Goal: Transaction & Acquisition: Register for event/course

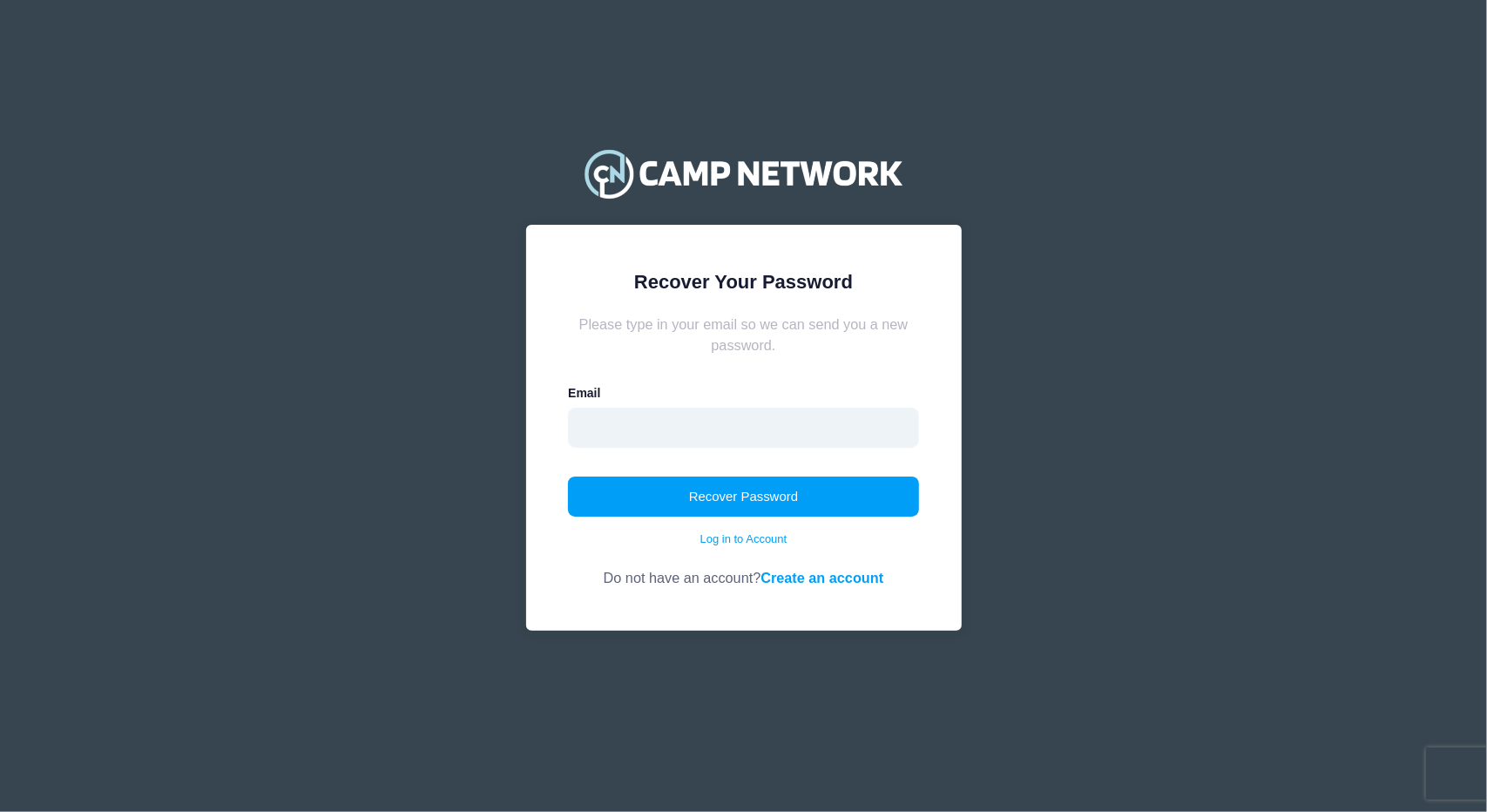
click at [745, 426] on input "email" at bounding box center [743, 427] width 351 height 40
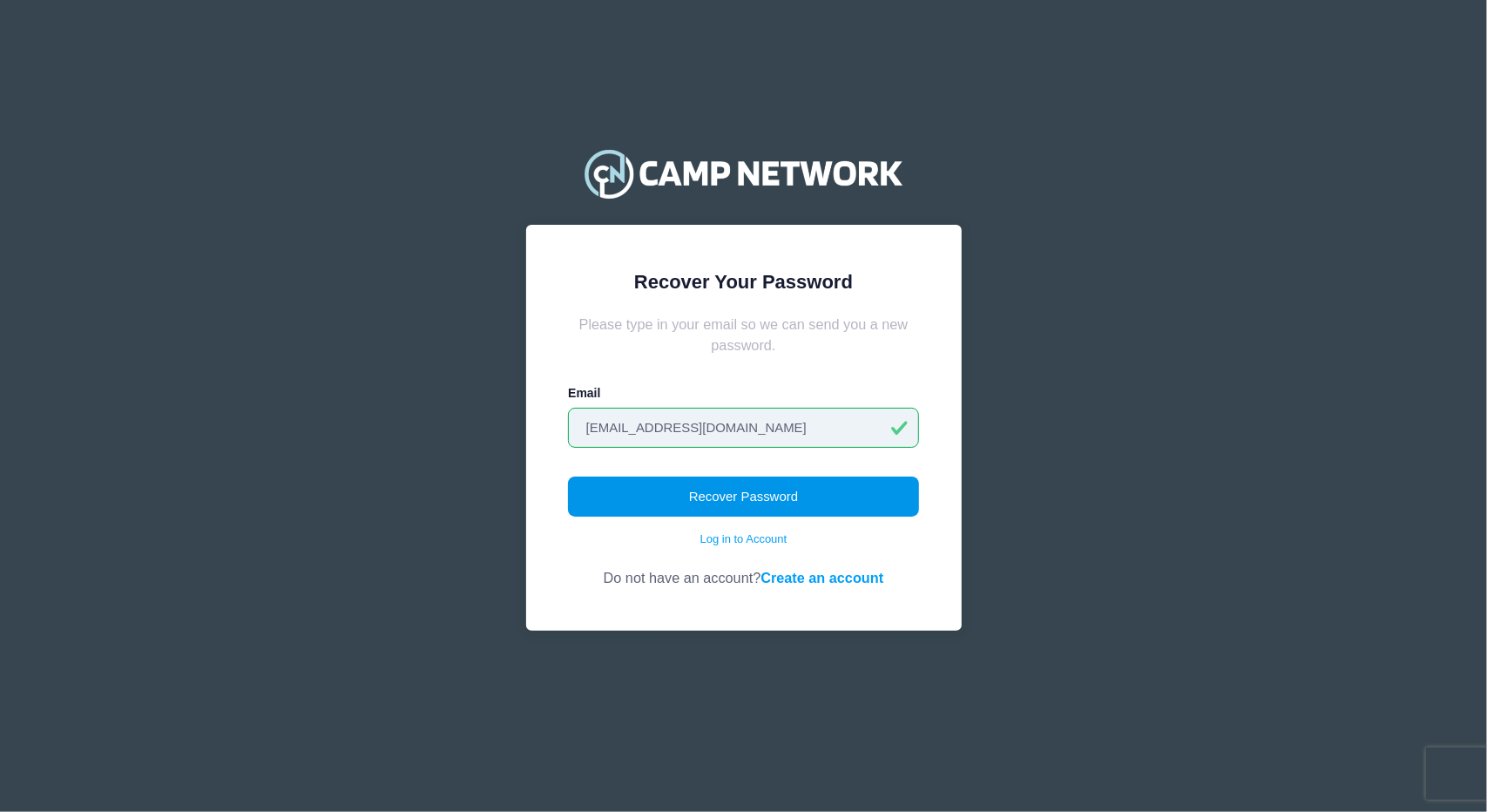
type input "[EMAIL_ADDRESS][DOMAIN_NAME]"
click at [833, 502] on button "Recover Password" at bounding box center [743, 497] width 351 height 40
click at [835, 498] on button "Recover Password" at bounding box center [743, 497] width 351 height 40
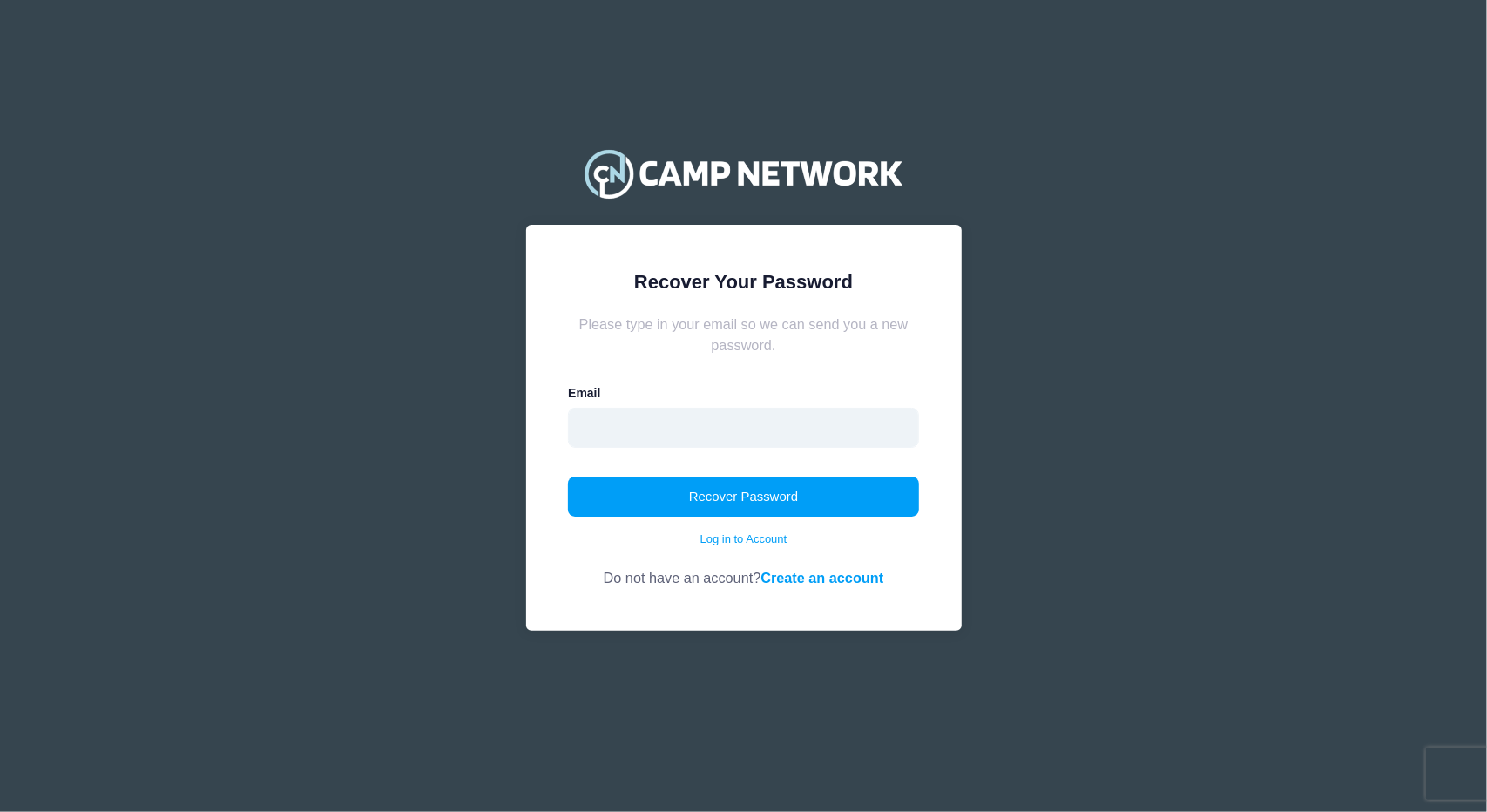
click at [744, 430] on input "email" at bounding box center [743, 427] width 351 height 40
type input "[EMAIL_ADDRESS][DOMAIN_NAME]"
click at [730, 498] on button "Recover Password" at bounding box center [743, 497] width 351 height 40
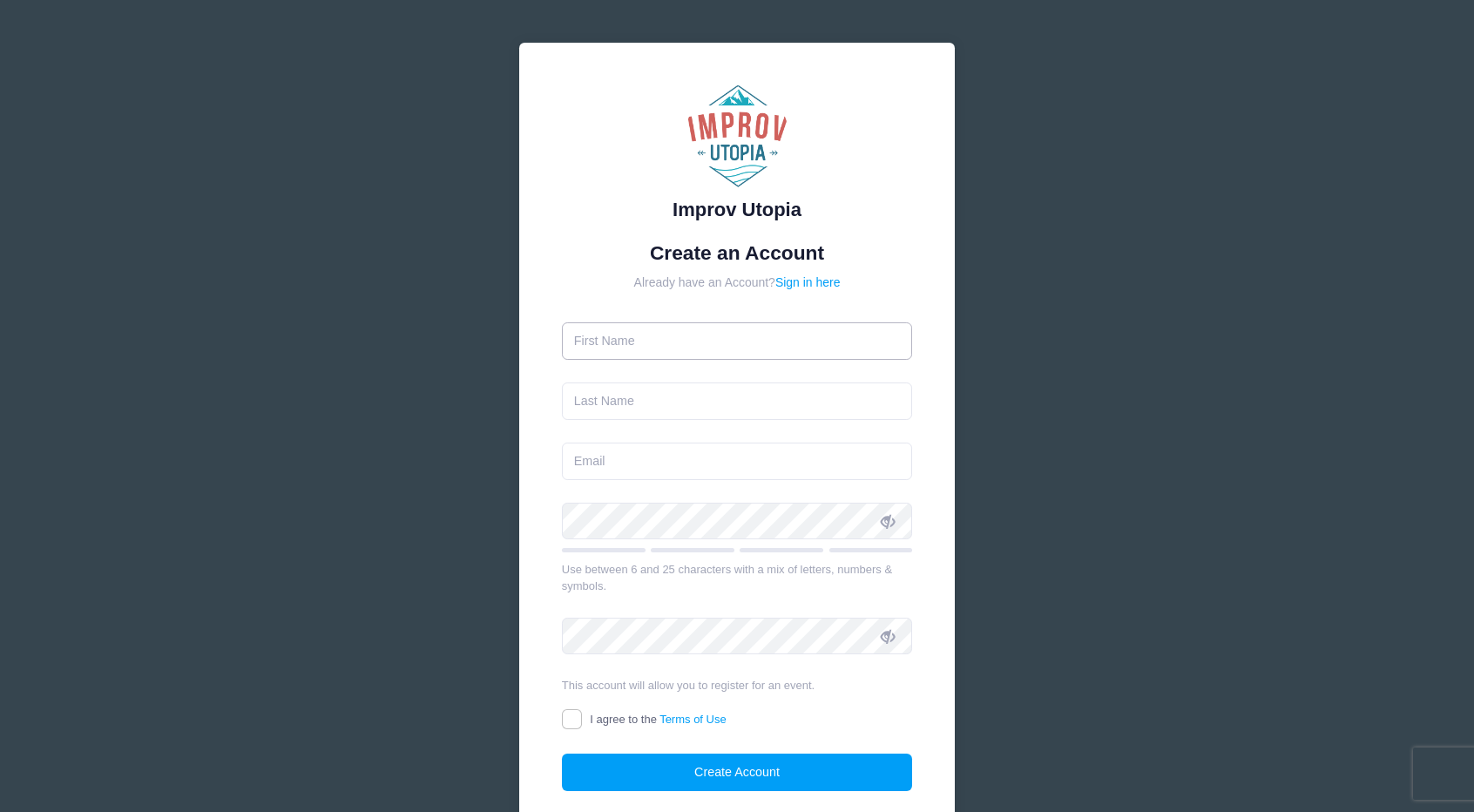
click at [737, 357] on input "text" at bounding box center [737, 341] width 351 height 38
type input "[PERSON_NAME]"
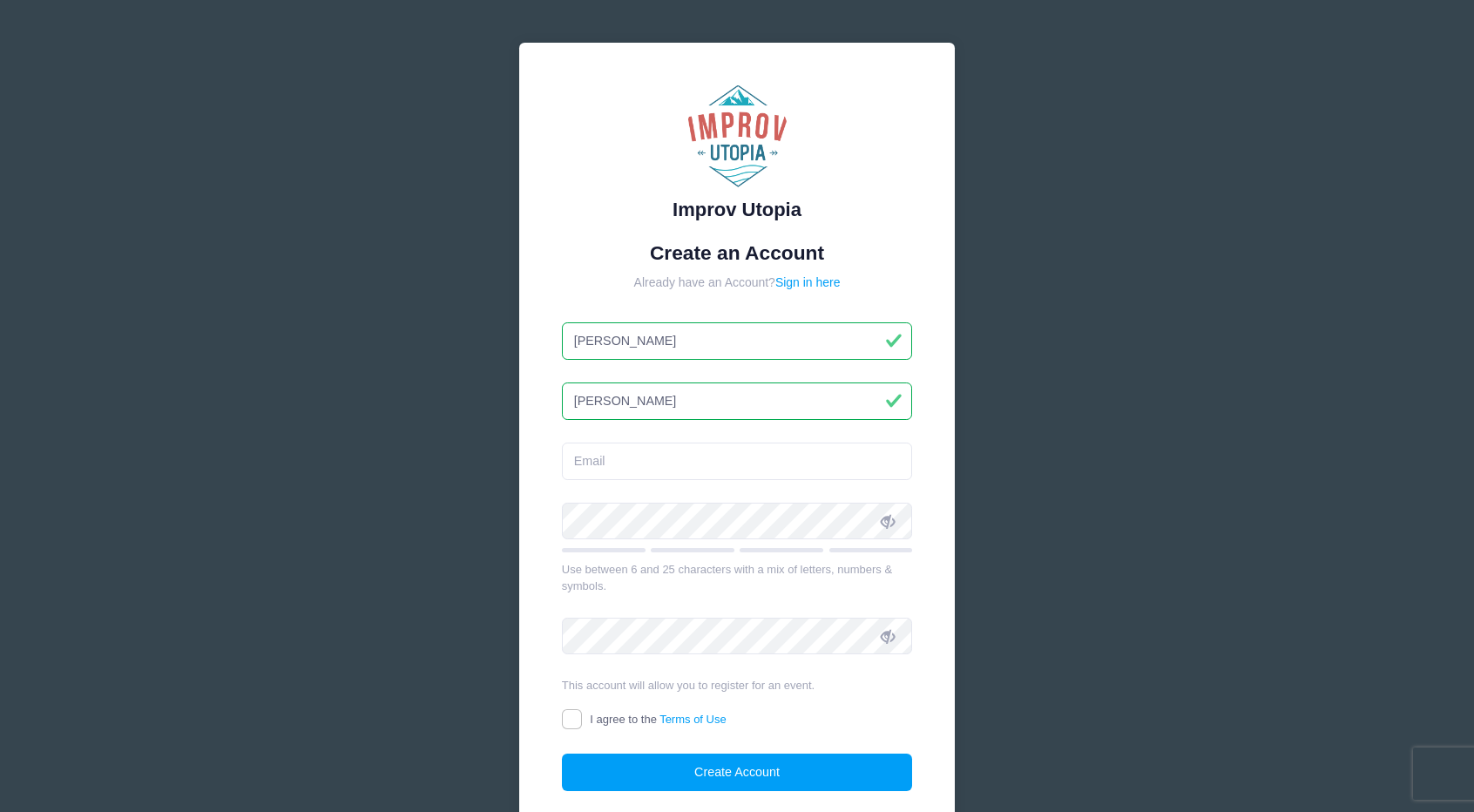
type input "Cheung"
type input "Benjamincheung718@gmail.com"
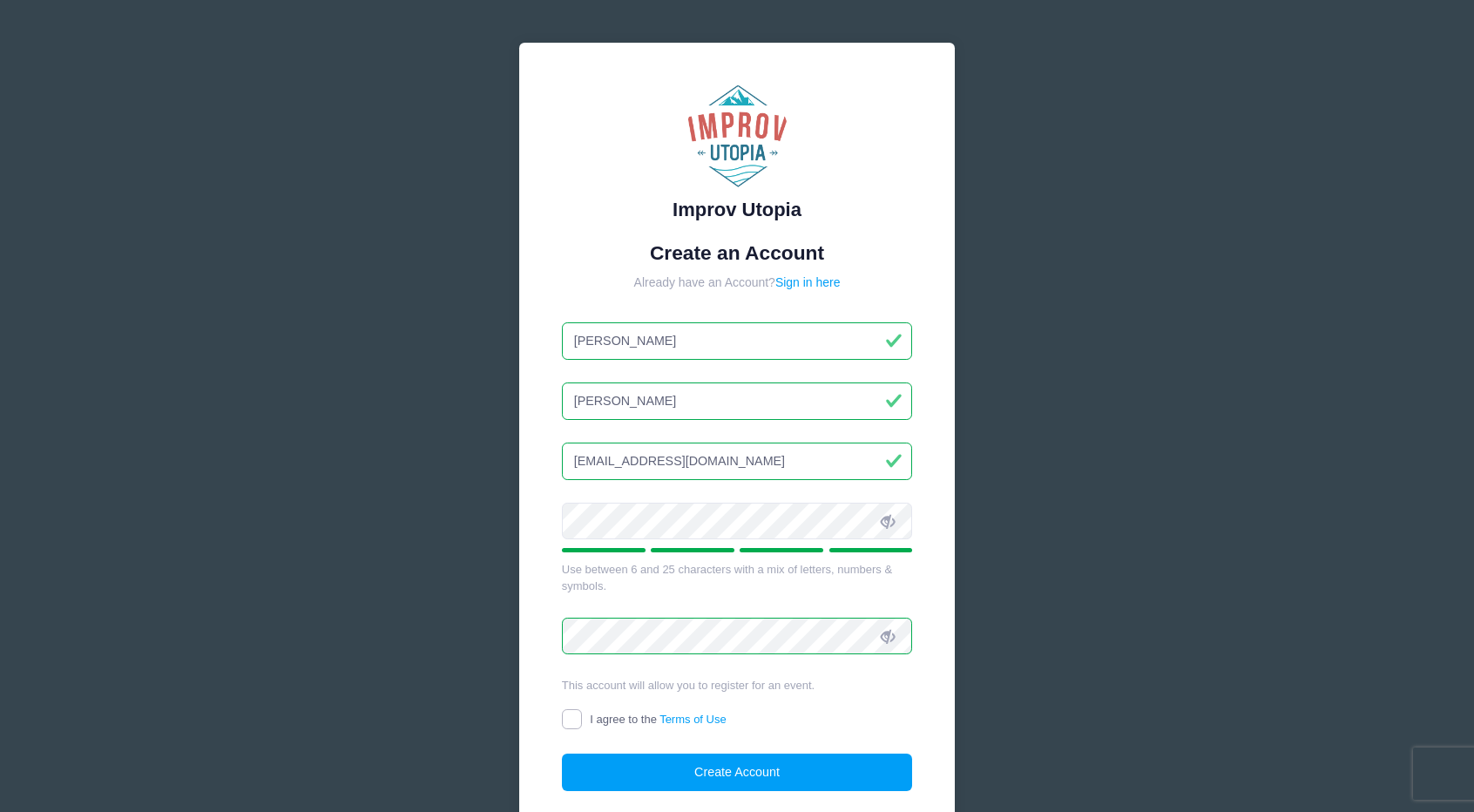
click at [564, 720] on input "I agree to the Terms of Use" at bounding box center [571, 718] width 20 height 20
checkbox input "true"
click at [669, 769] on button "Create Account" at bounding box center [737, 772] width 351 height 38
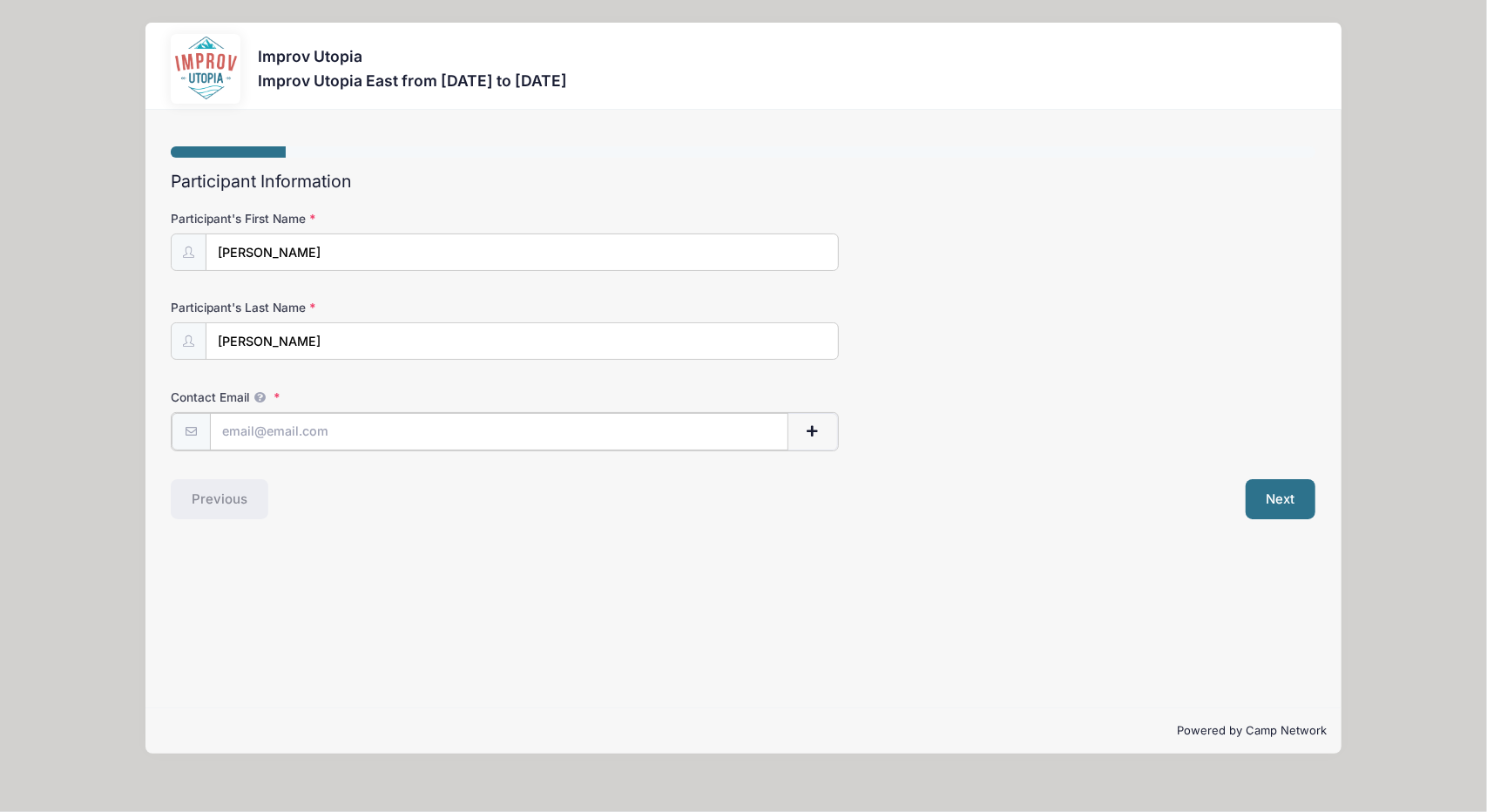
click at [473, 423] on input "Contact Email" at bounding box center [499, 431] width 578 height 38
type input "Benjamincheung718@gmail.com"
click at [1264, 493] on button "Next" at bounding box center [1281, 498] width 71 height 40
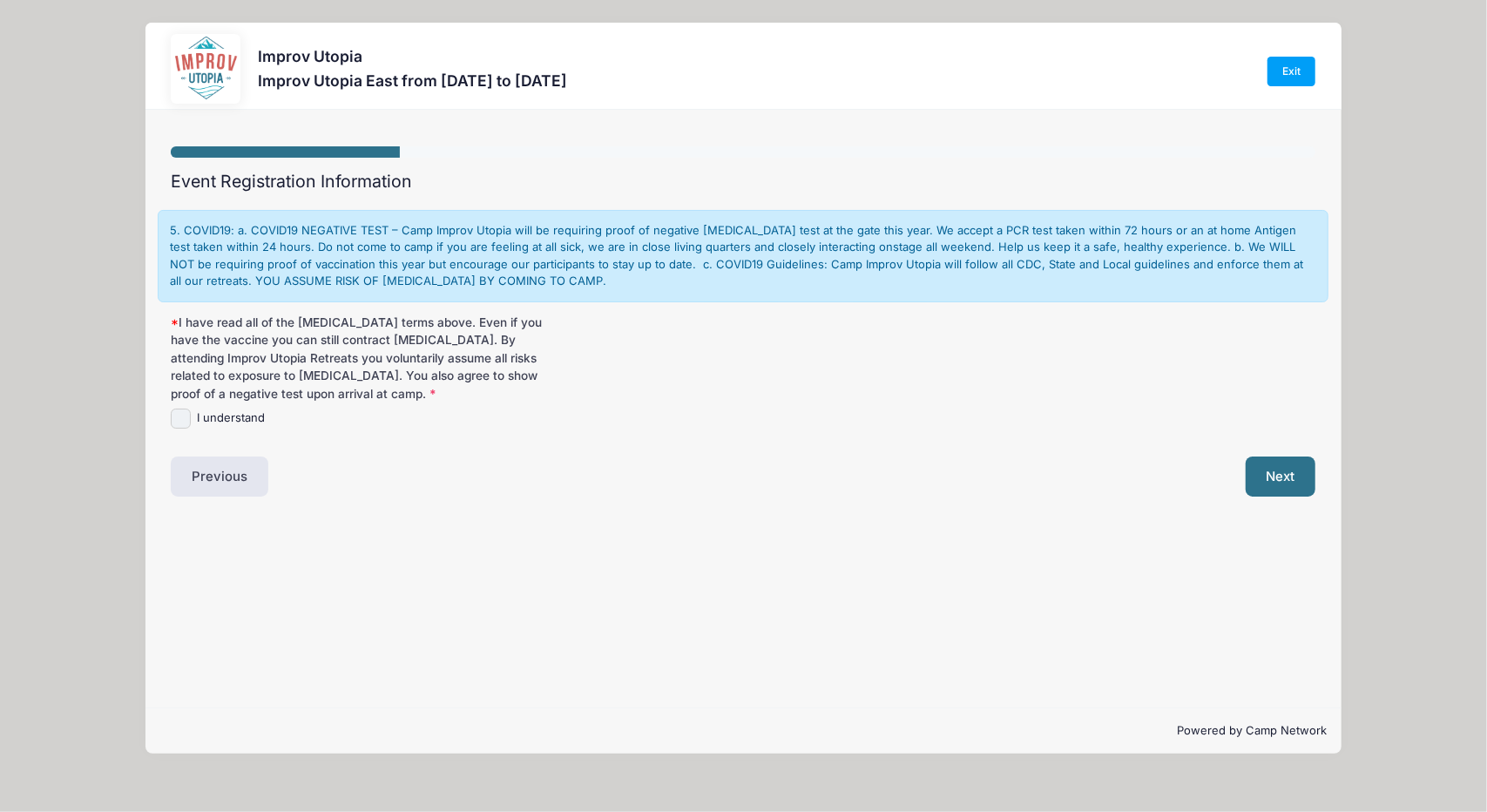
click at [183, 410] on input "I understand" at bounding box center [181, 418] width 20 height 20
checkbox input "true"
click at [1283, 470] on button "Next" at bounding box center [1281, 477] width 71 height 40
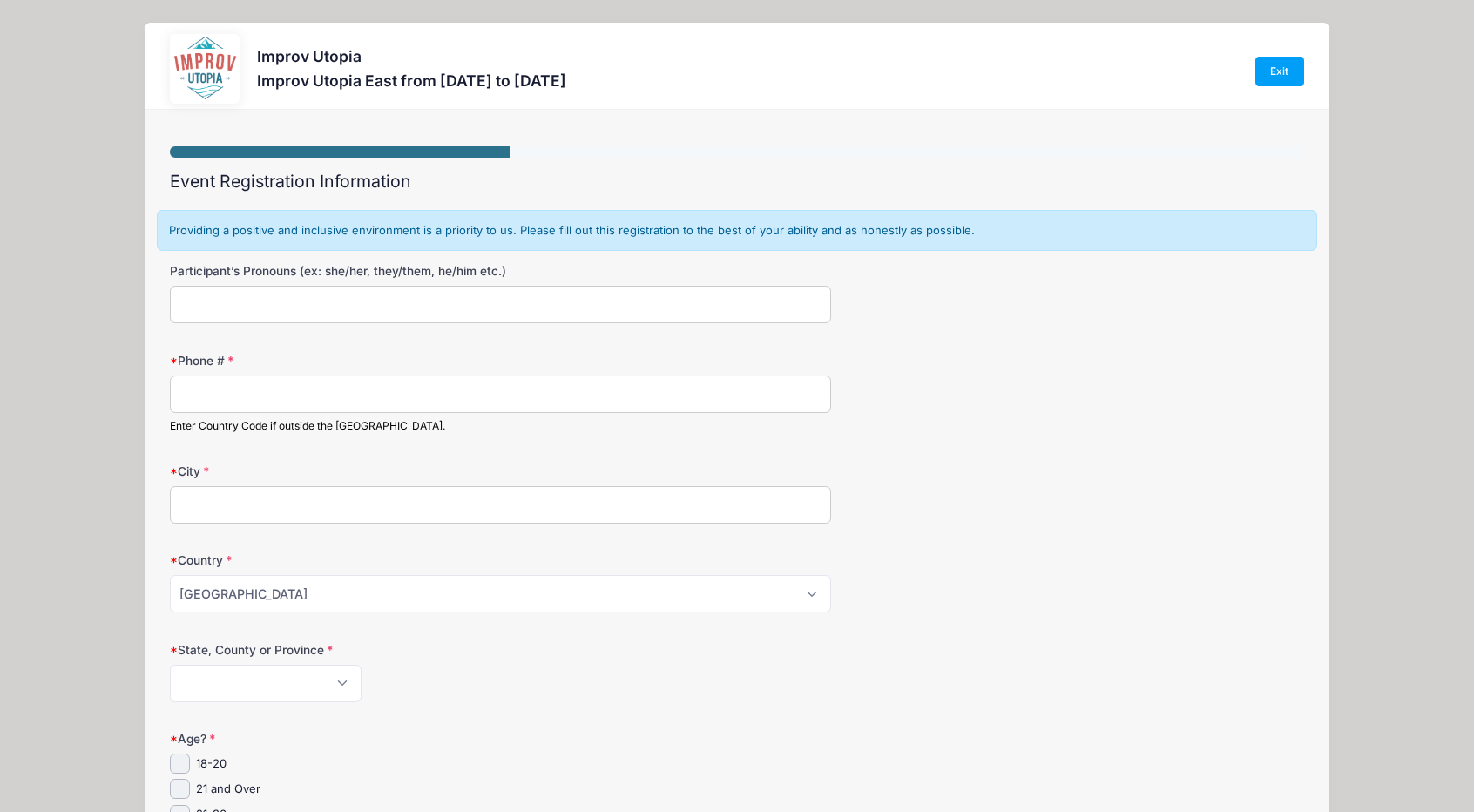
click at [424, 315] on input "Participant’s Pronouns (ex: she/her, they/them, he/him etc.)" at bounding box center [500, 304] width 662 height 38
type input "He/HIm"
click at [383, 395] on input "Phone #" at bounding box center [500, 394] width 662 height 38
type input "917-887-2906"
click at [303, 506] on input "City" at bounding box center [500, 505] width 662 height 38
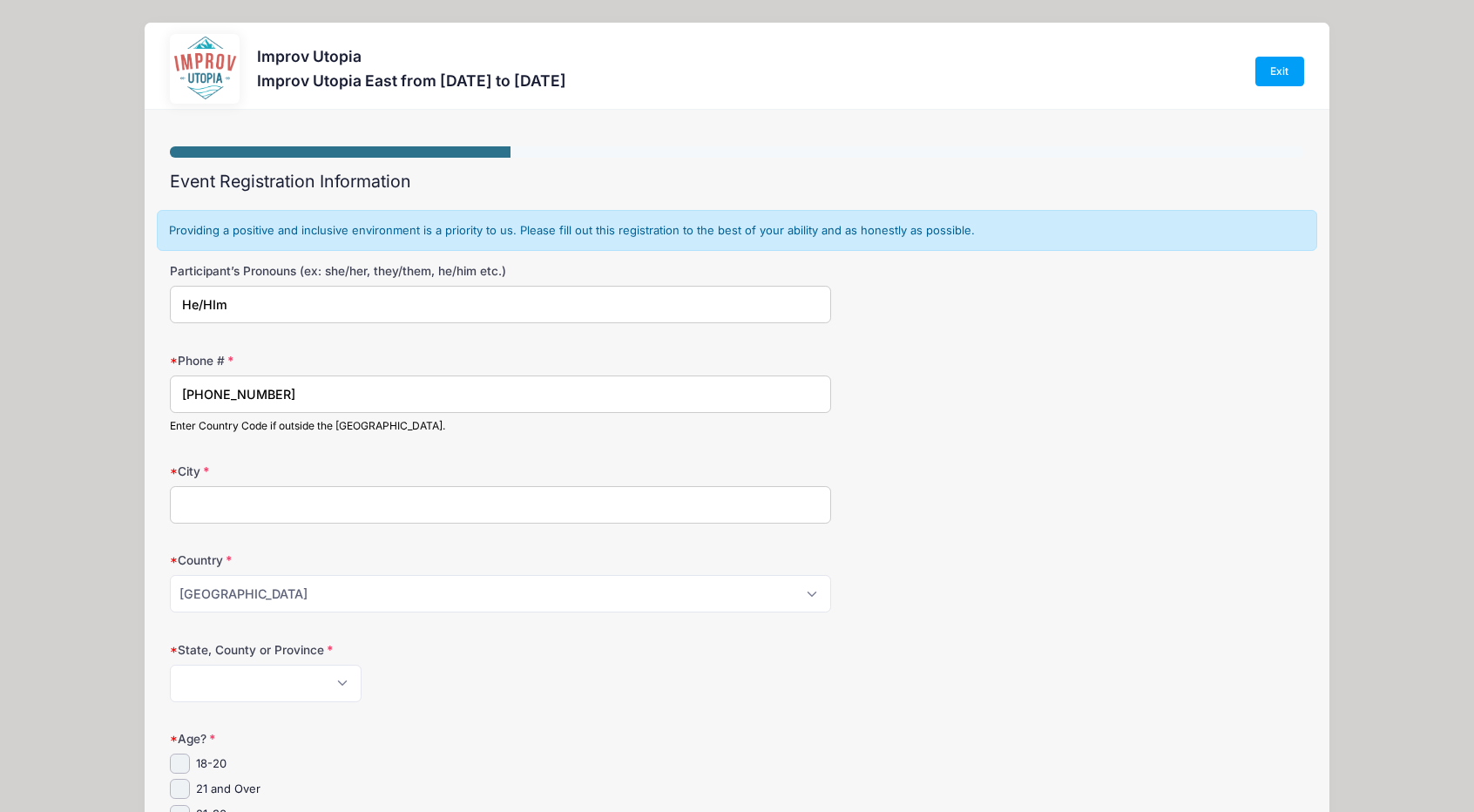
click at [303, 506] on input "City" at bounding box center [500, 505] width 662 height 38
click at [297, 512] on input "City" at bounding box center [500, 505] width 662 height 38
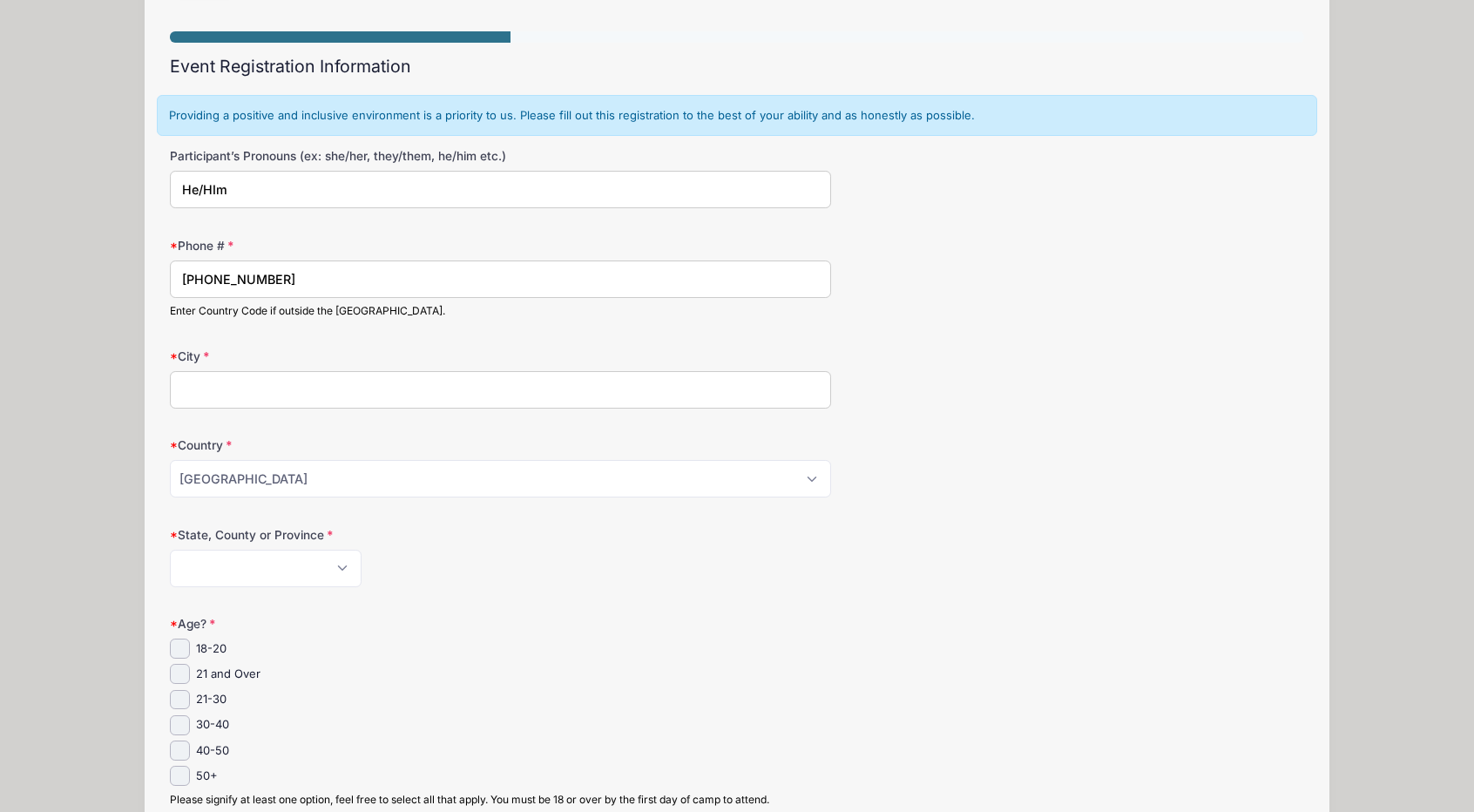
scroll to position [109, 0]
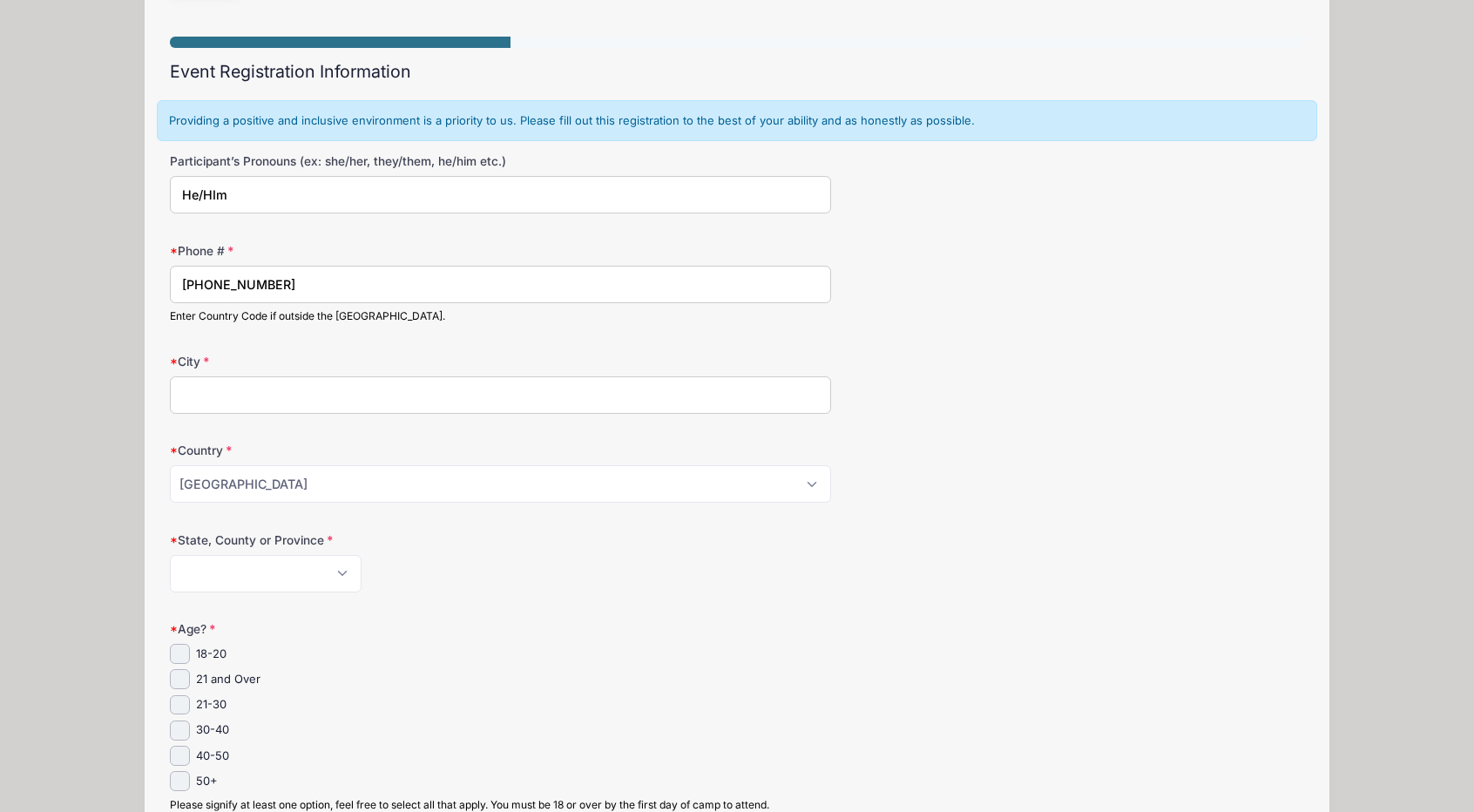
click at [303, 399] on input "City" at bounding box center [500, 395] width 662 height 38
click at [181, 752] on input "40-50" at bounding box center [180, 755] width 20 height 20
checkbox input "true"
click at [302, 385] on input "City" at bounding box center [500, 395] width 662 height 38
click at [267, 387] on input "City" at bounding box center [500, 395] width 662 height 38
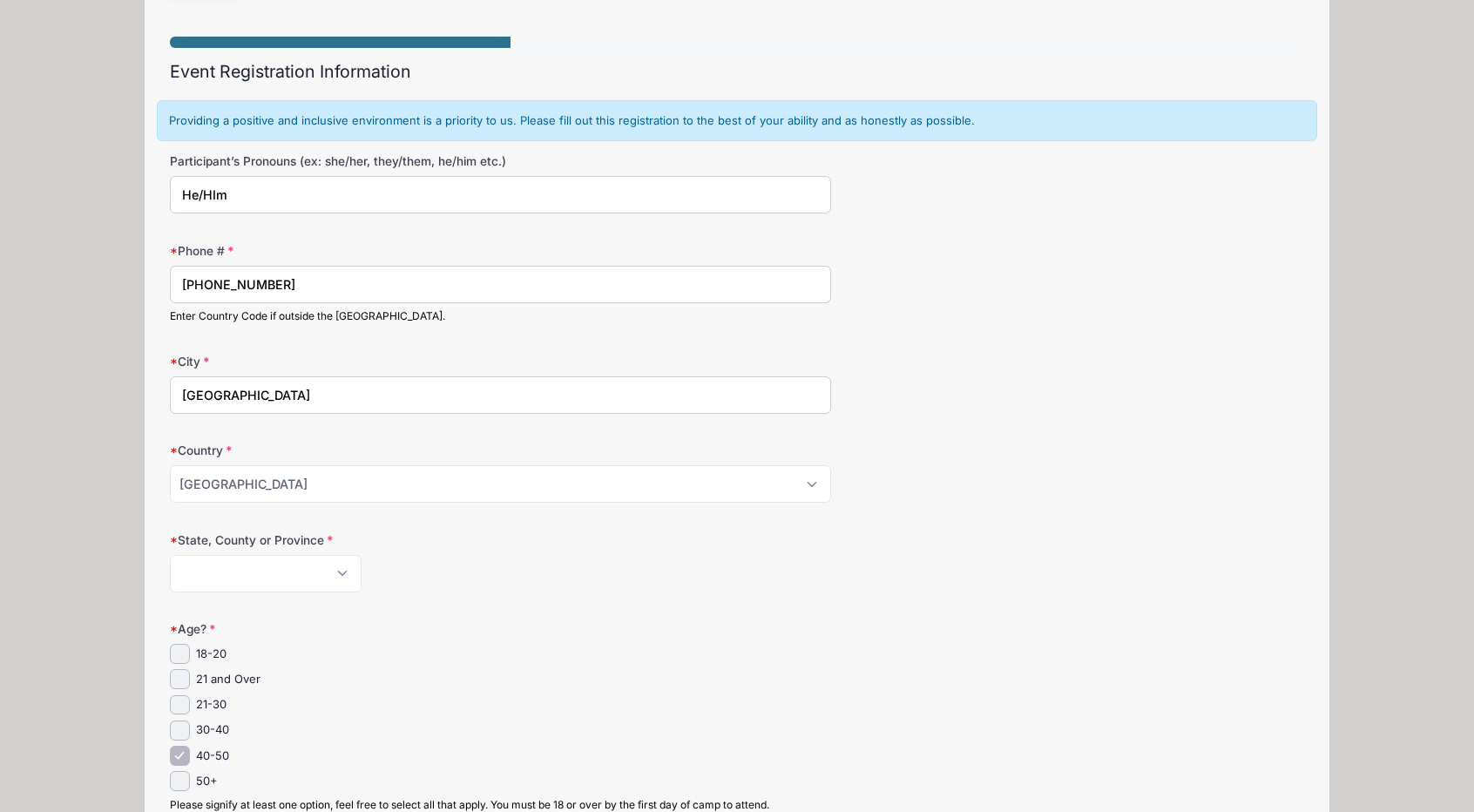
type input "Union City"
click at [325, 570] on select "Alabama Alaska American Samoa Arizona Arkansas Armed Forces Africa Armed Forces…" at bounding box center [266, 573] width 192 height 38
select select "NJ"
click at [170, 554] on select "Alabama Alaska American Samoa Arizona Arkansas Armed Forces Africa Armed Forces…" at bounding box center [266, 573] width 192 height 38
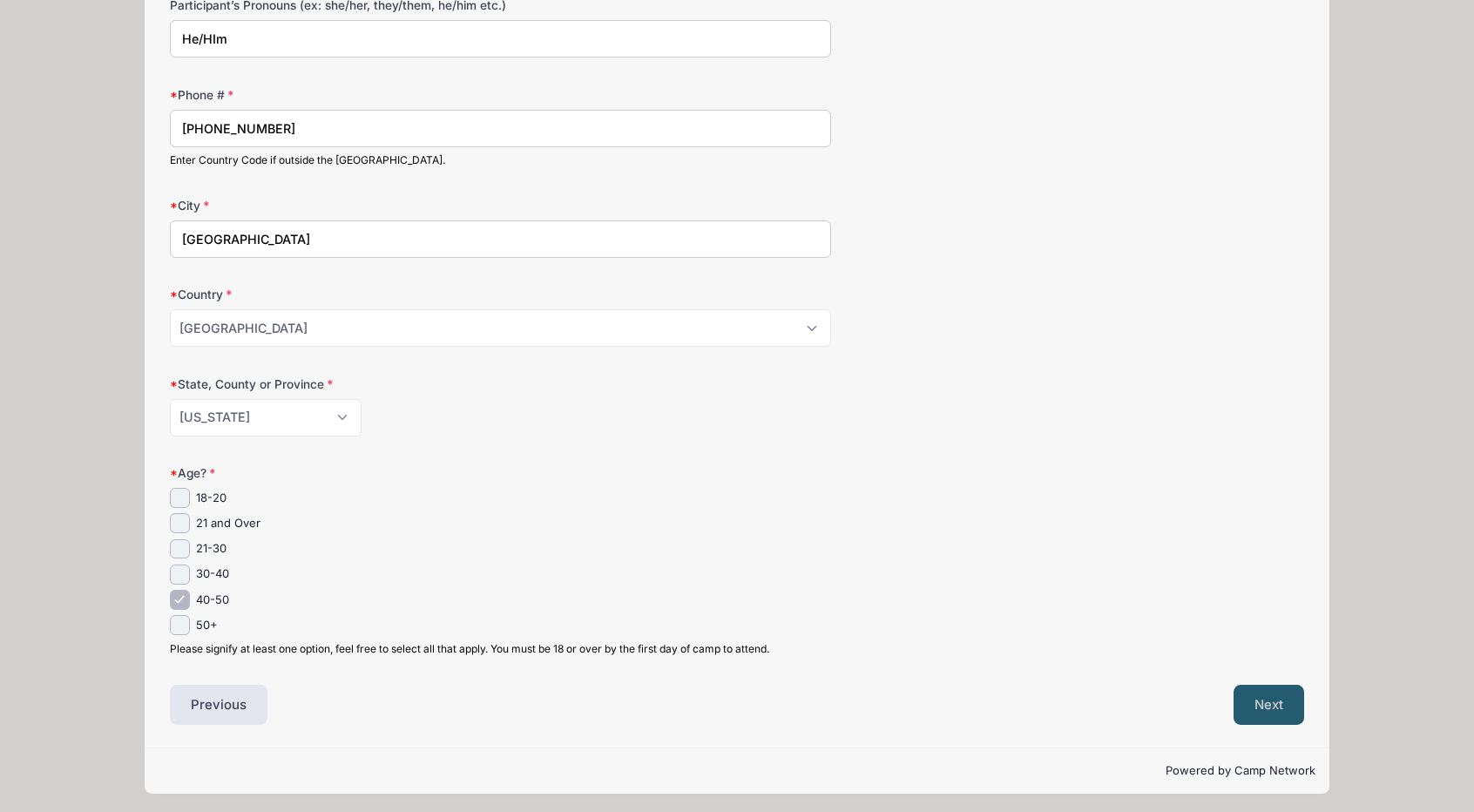
click at [1267, 701] on button "Next" at bounding box center [1269, 705] width 71 height 40
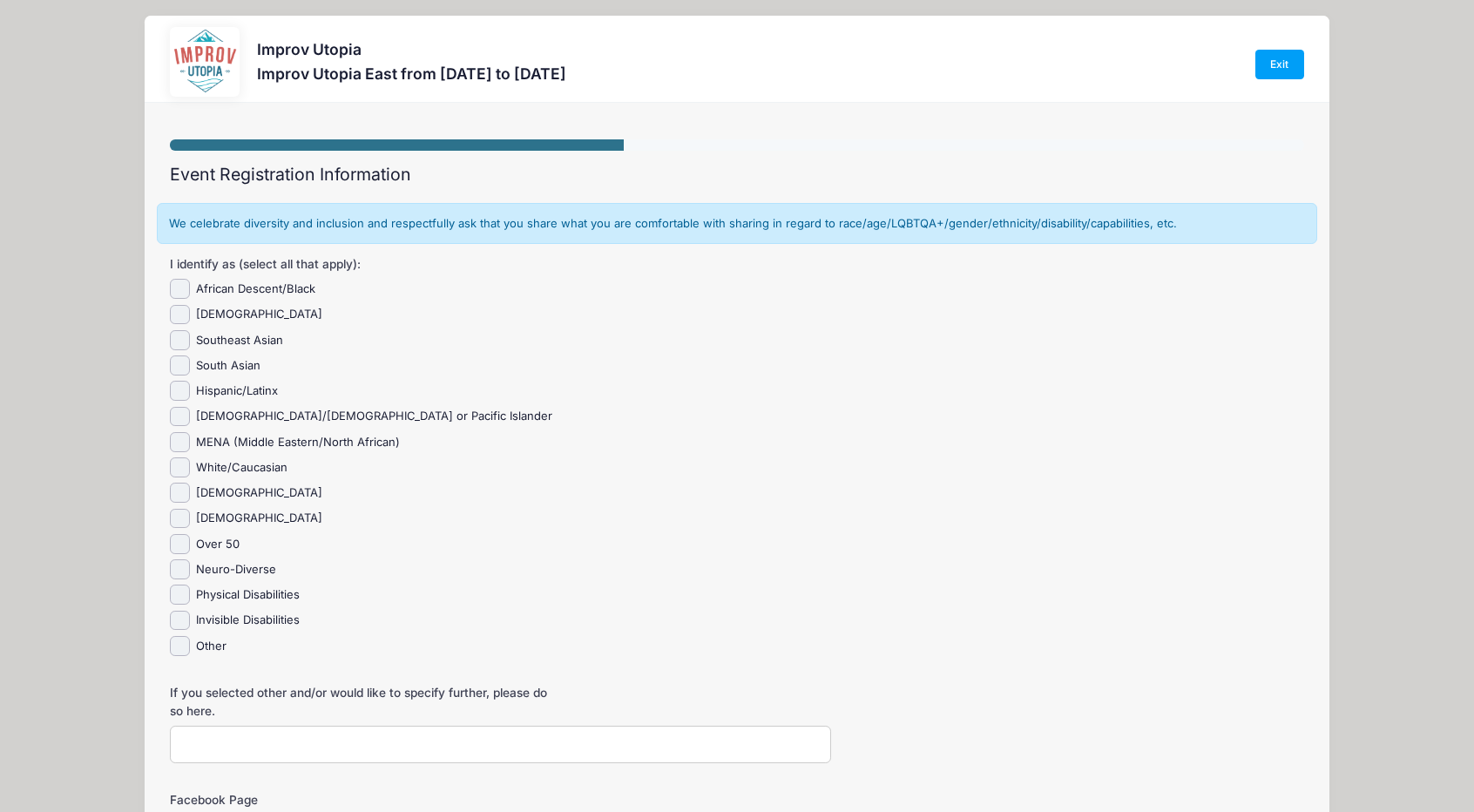
scroll to position [0, 0]
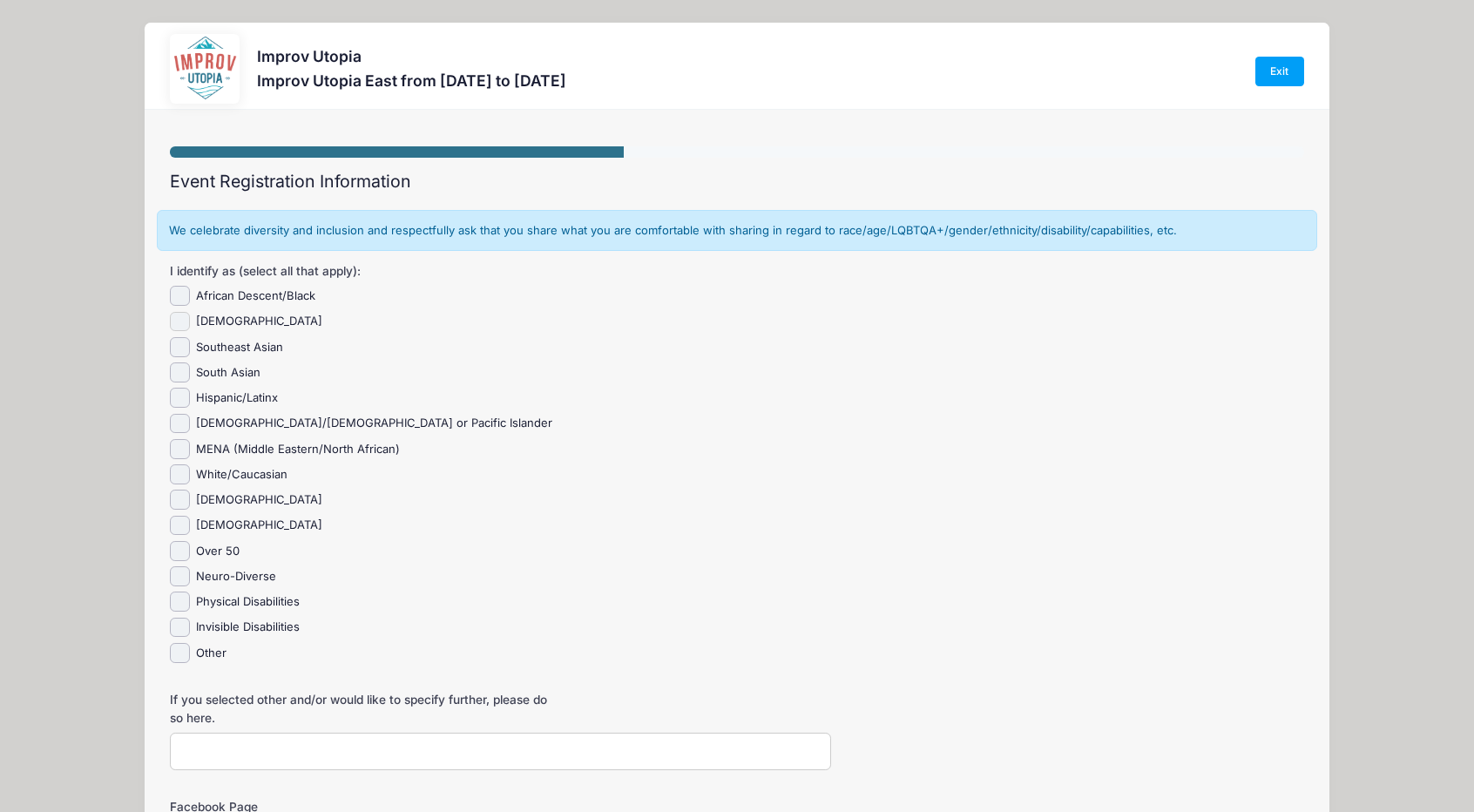
click at [186, 317] on input "Asian" at bounding box center [180, 321] width 20 height 20
checkbox input "true"
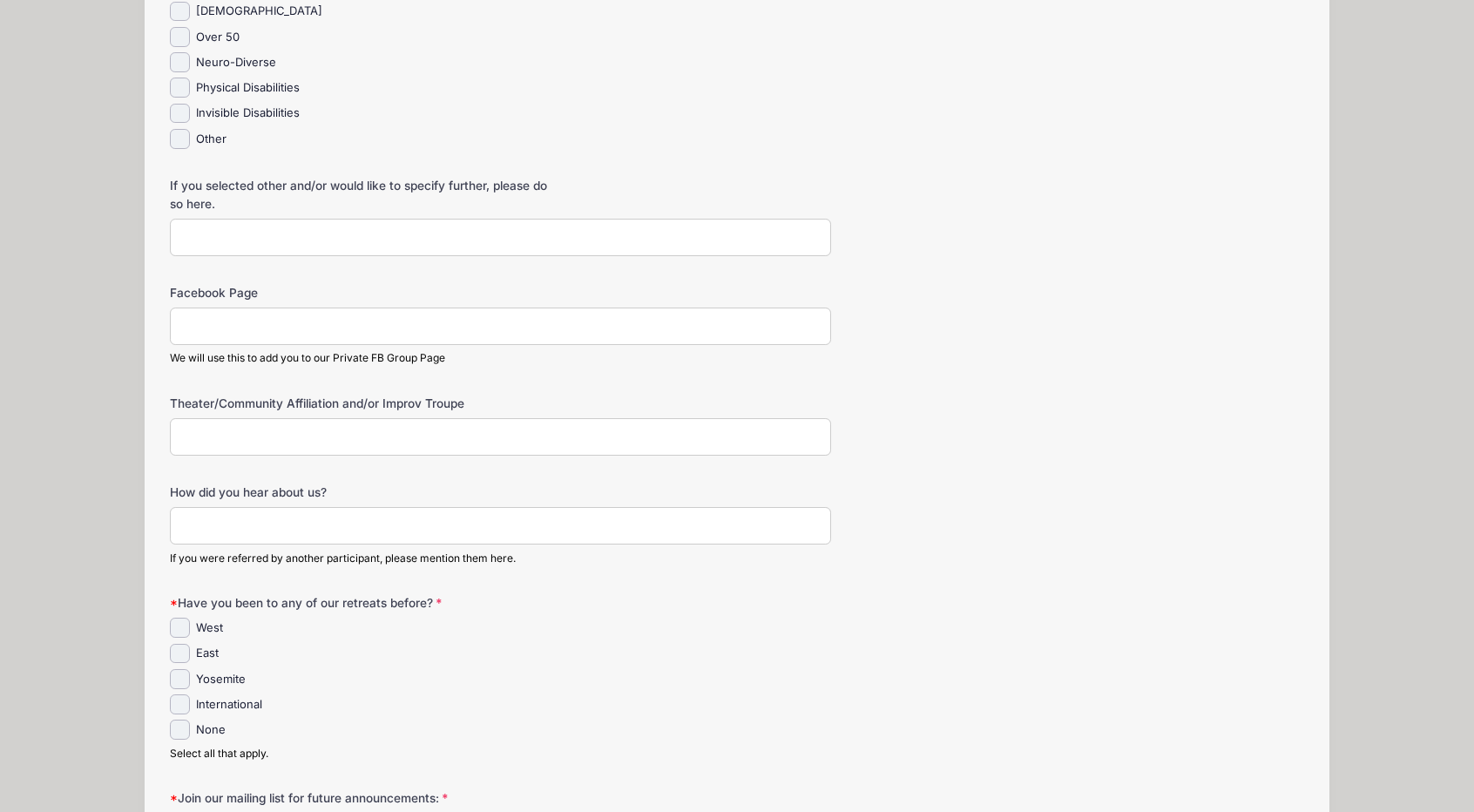
scroll to position [516, 0]
click at [187, 723] on input "None" at bounding box center [180, 727] width 20 height 20
checkbox input "true"
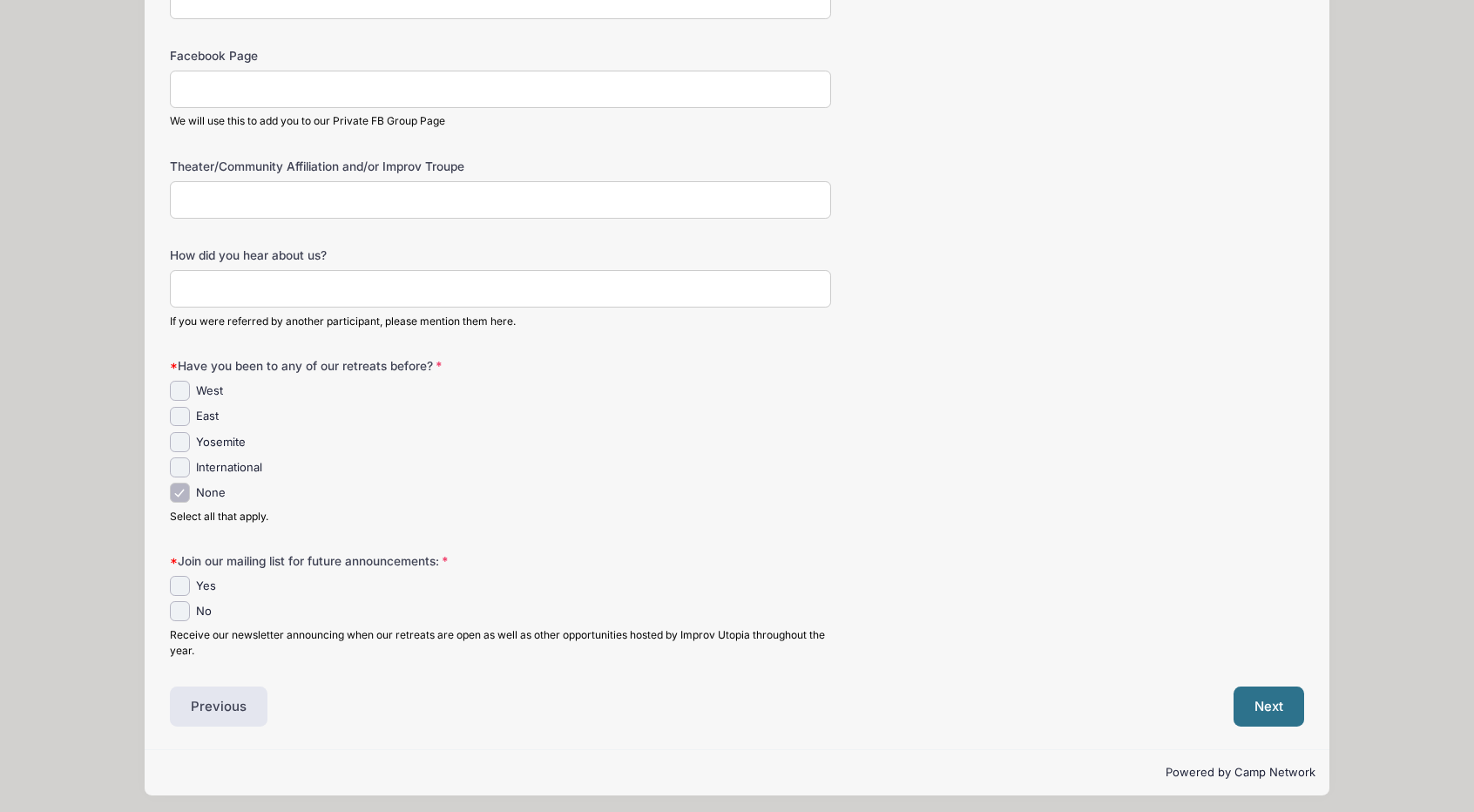
scroll to position [752, 0]
click at [187, 604] on input "No" at bounding box center [180, 609] width 20 height 20
checkbox input "true"
click at [1251, 688] on button "Next" at bounding box center [1269, 705] width 71 height 40
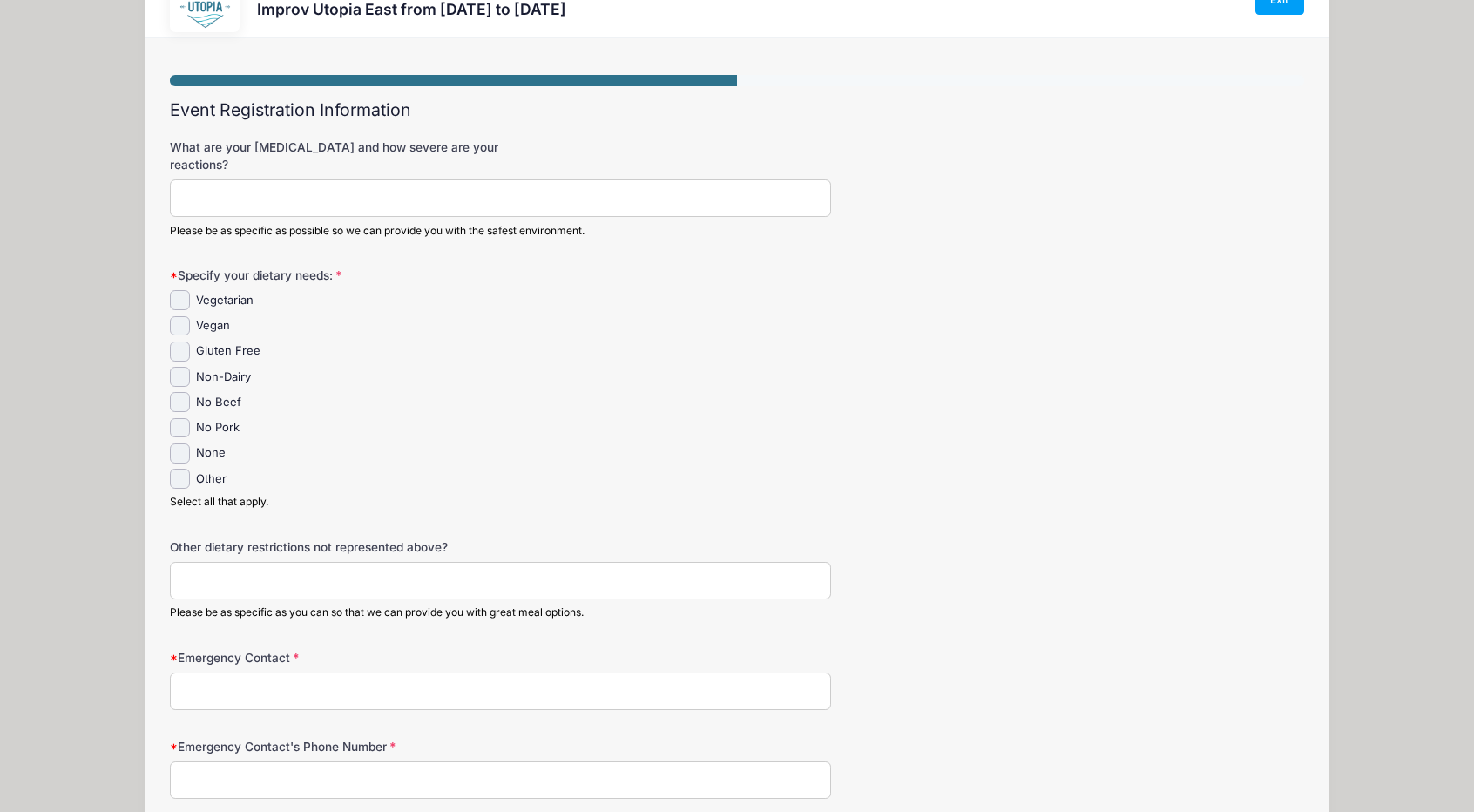
scroll to position [0, 0]
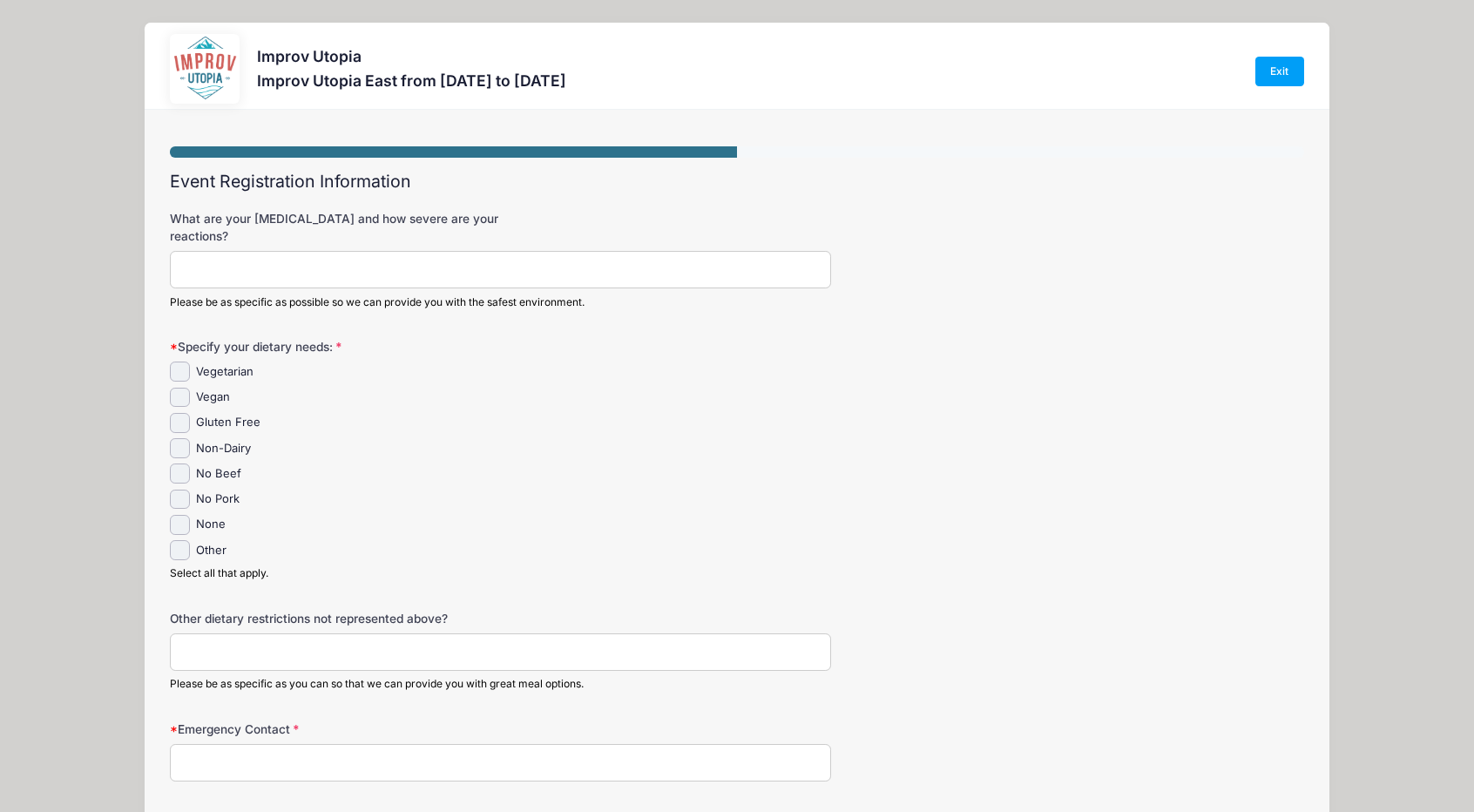
click at [514, 251] on input "What are your allergies and how severe are your reactions?" at bounding box center [500, 269] width 662 height 38
click at [518, 251] on input "non" at bounding box center [500, 269] width 662 height 38
type input "none"
click at [188, 463] on input "No Beef" at bounding box center [180, 473] width 20 height 20
checkbox input "true"
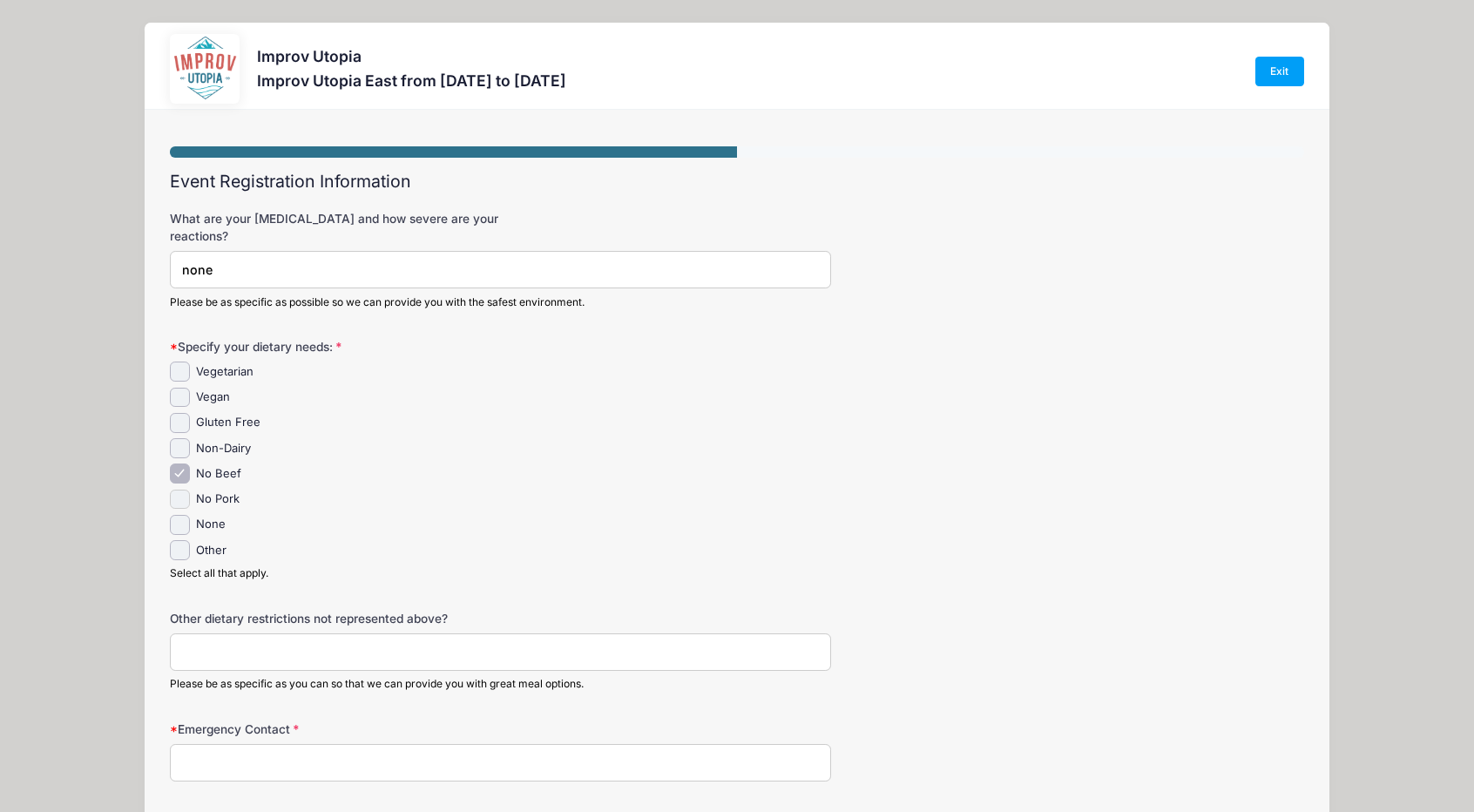
click at [182, 490] on input "No Pork" at bounding box center [180, 499] width 20 height 20
checkbox input "true"
click at [413, 750] on input "Emergency Contact" at bounding box center [500, 762] width 662 height 38
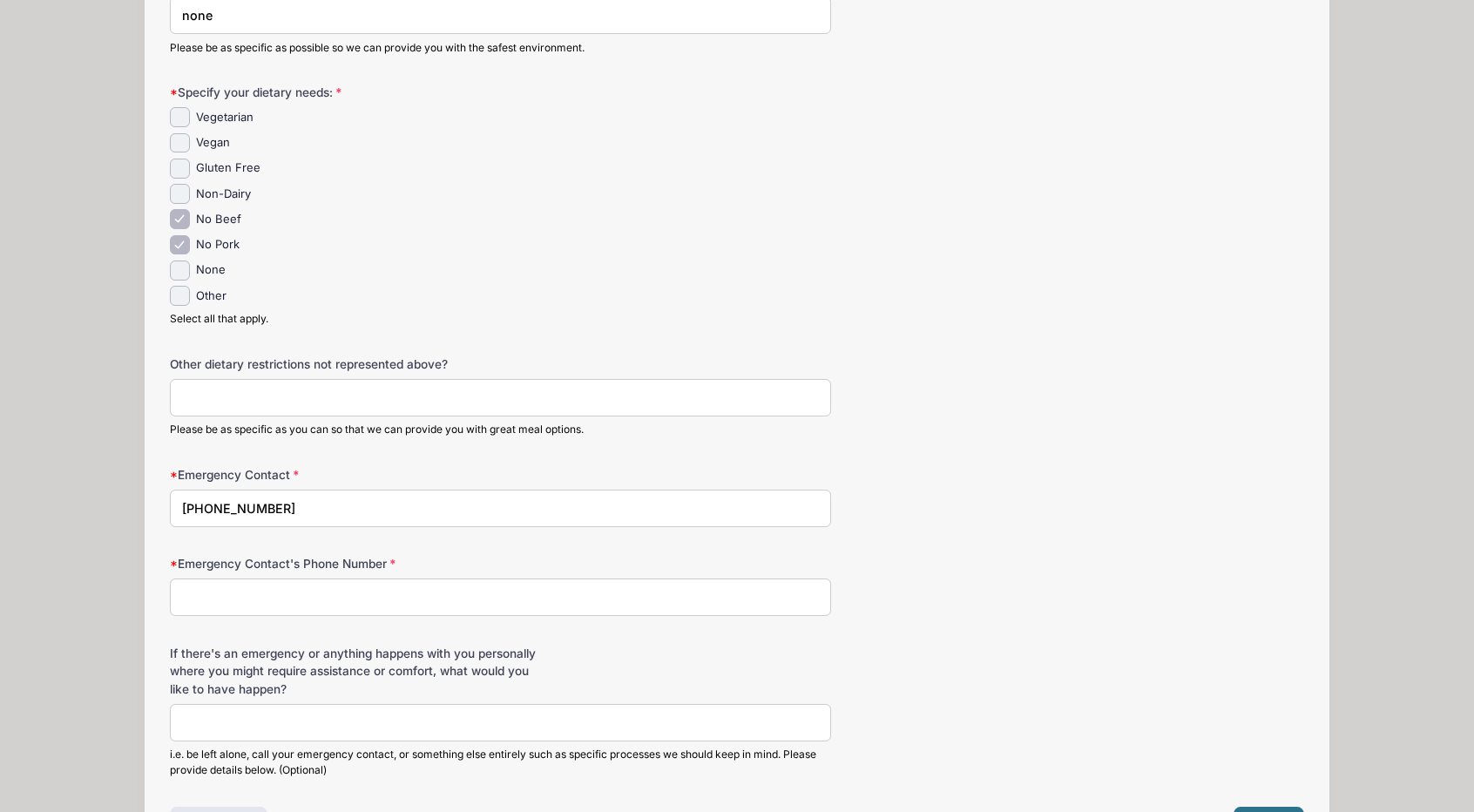
scroll to position [267, 0]
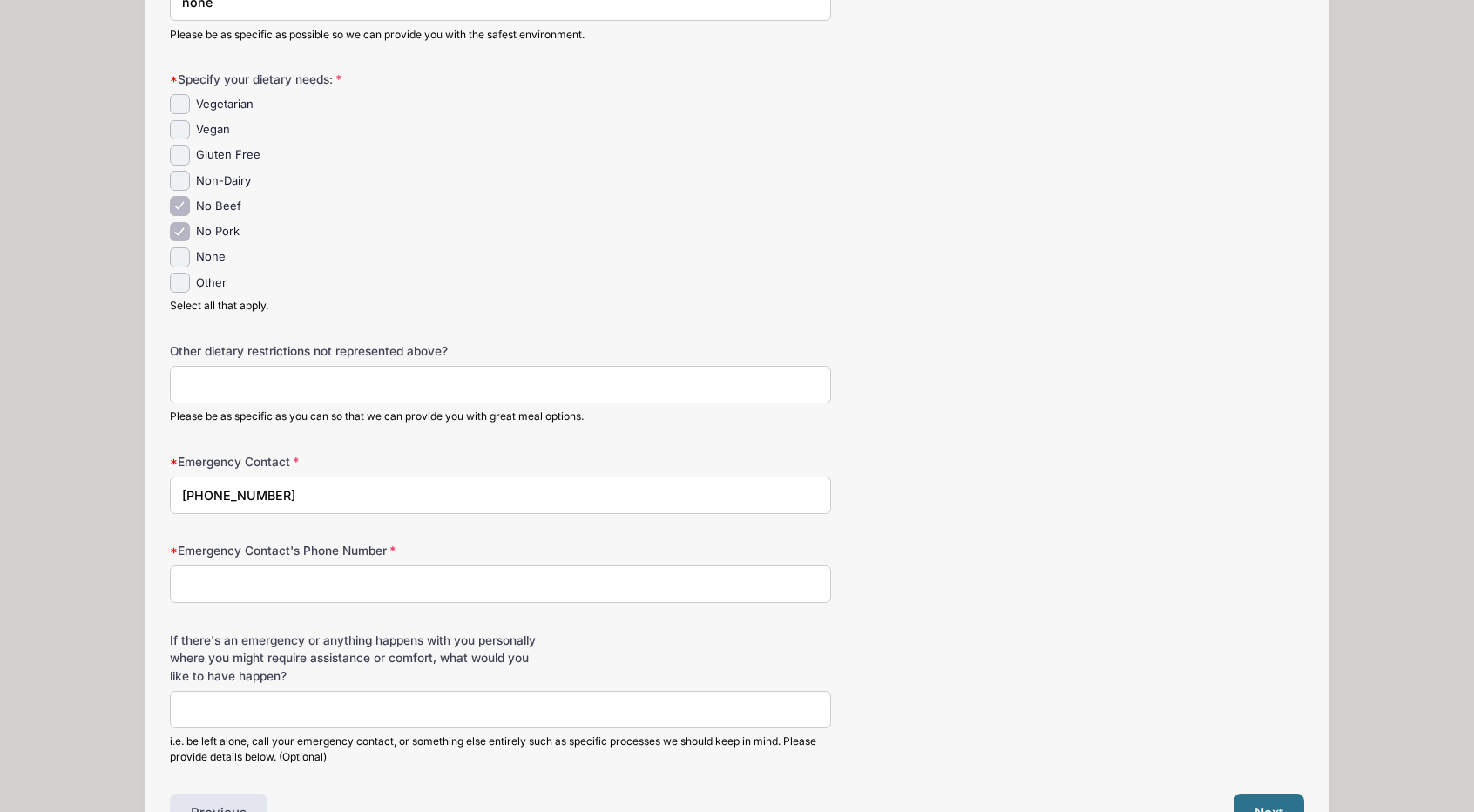
type input "917-420-0239"
click at [373, 565] on input "Emergency Contact's Phone Number" at bounding box center [500, 583] width 662 height 38
type input "917-420-0439"
click at [340, 477] on input "917-420-0239" at bounding box center [500, 495] width 662 height 38
type input "9"
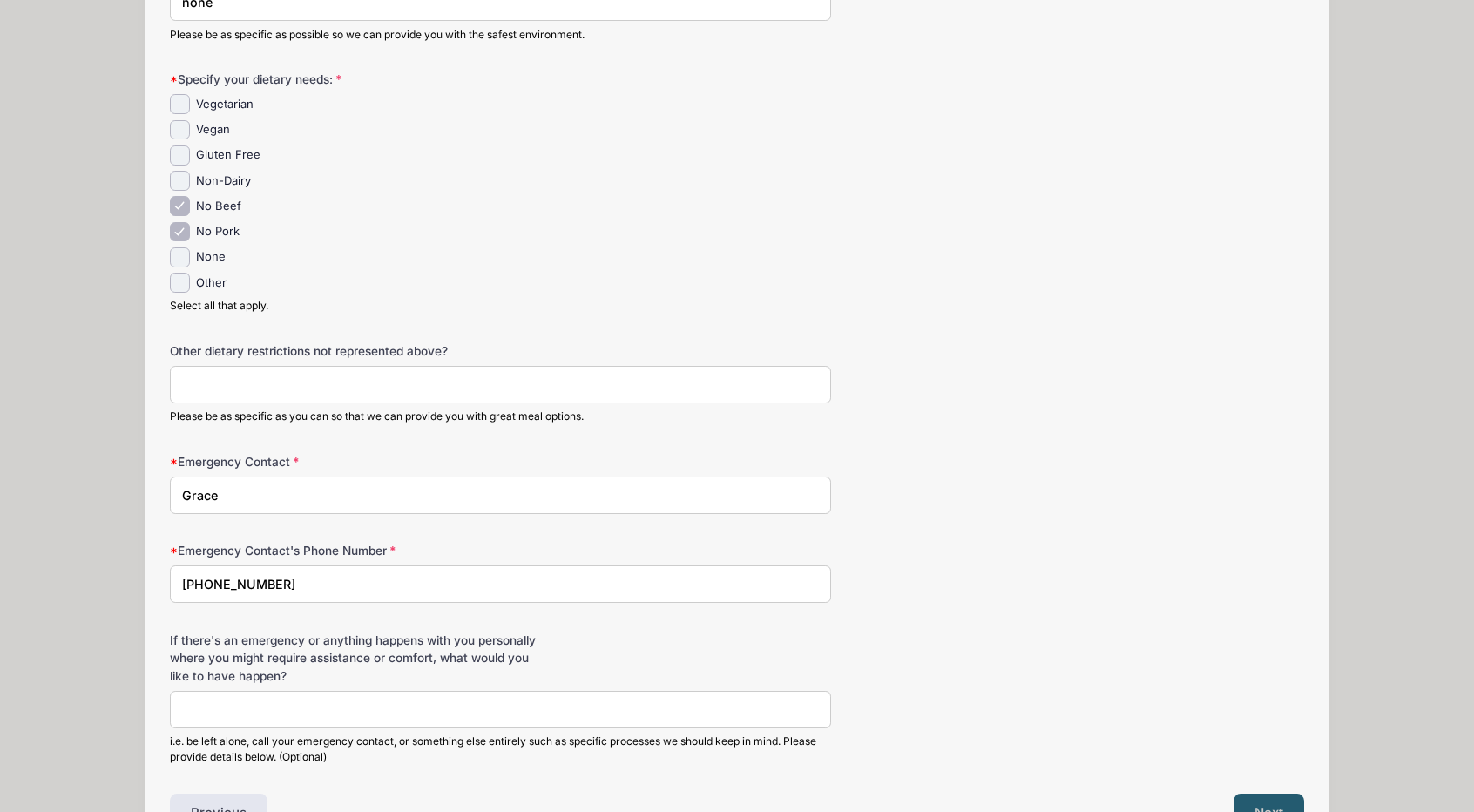
type input "Grace"
click at [1276, 794] on button "Next" at bounding box center [1269, 814] width 71 height 40
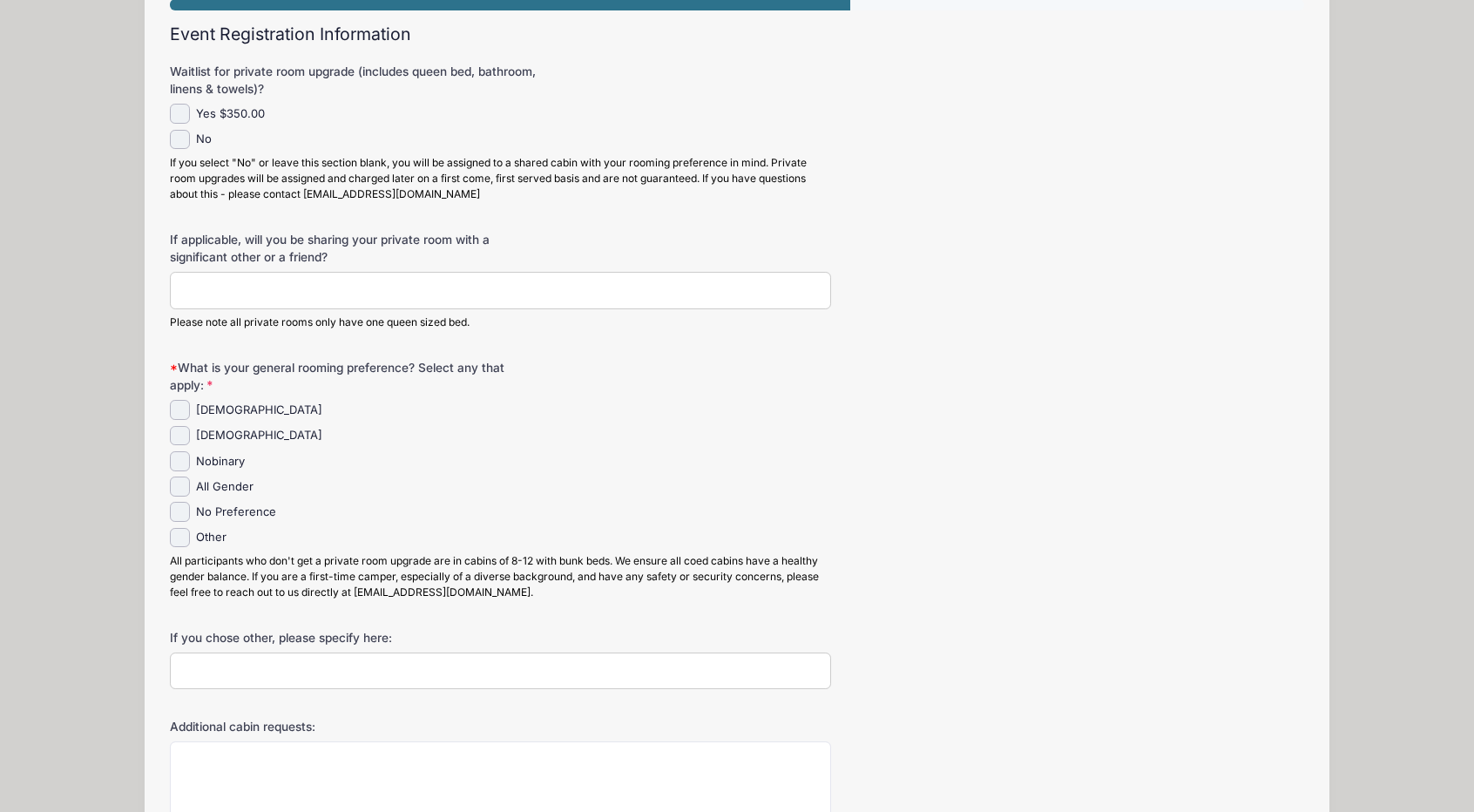
scroll to position [0, 0]
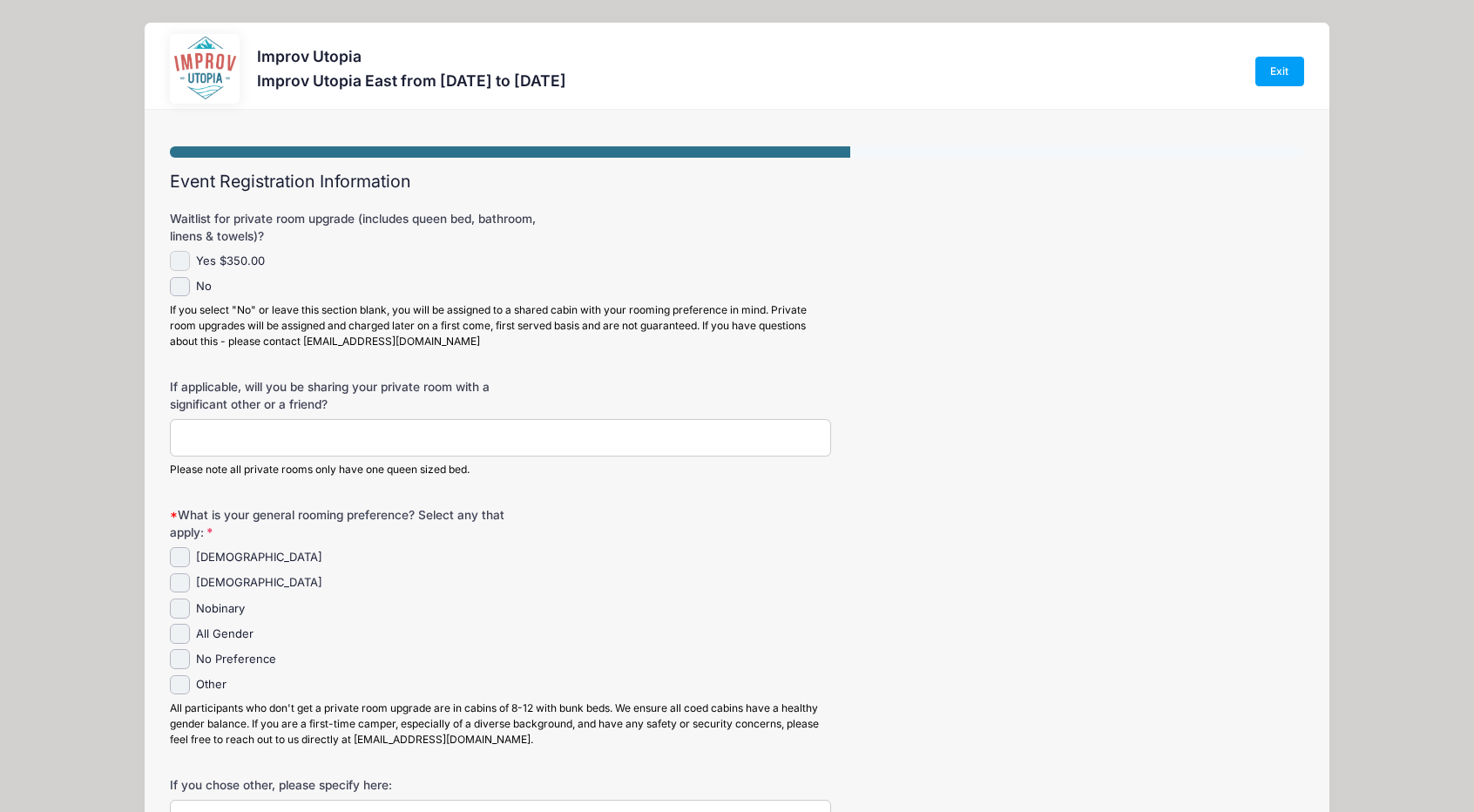
click at [178, 261] on input "Yes $350.00" at bounding box center [180, 260] width 20 height 20
checkbox input "true"
click at [182, 658] on input "No Preference" at bounding box center [180, 659] width 20 height 20
checkbox input "true"
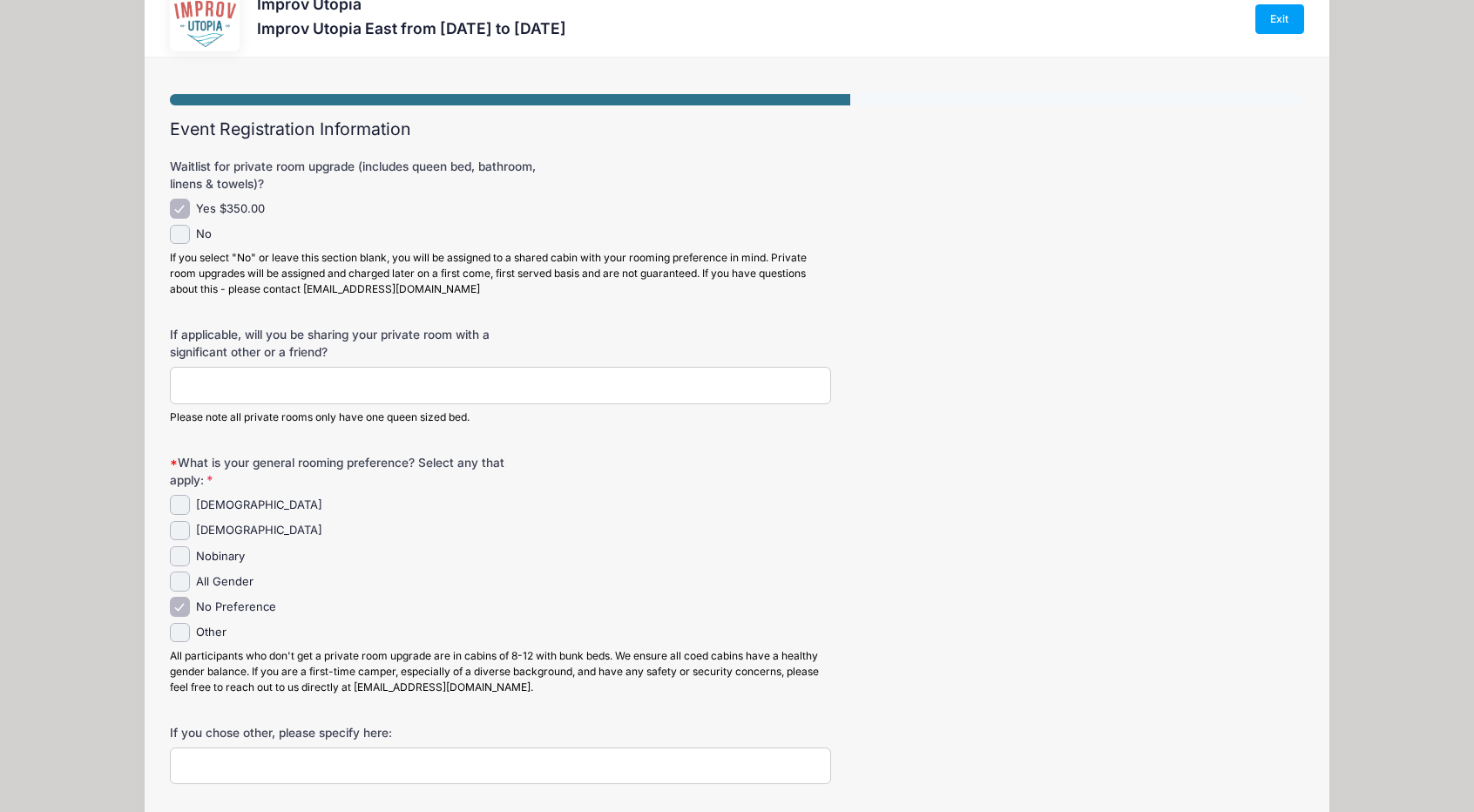
click at [337, 388] on input "If applicable, will you be sharing your private room with a significant other o…" at bounding box center [500, 385] width 662 height 38
click at [337, 388] on input "n" at bounding box center [500, 385] width 662 height 38
click at [459, 389] on input "no" at bounding box center [500, 385] width 662 height 38
type input "n"
click at [459, 389] on input "If applicable, will you be sharing your private room with a significant other o…" at bounding box center [500, 385] width 662 height 38
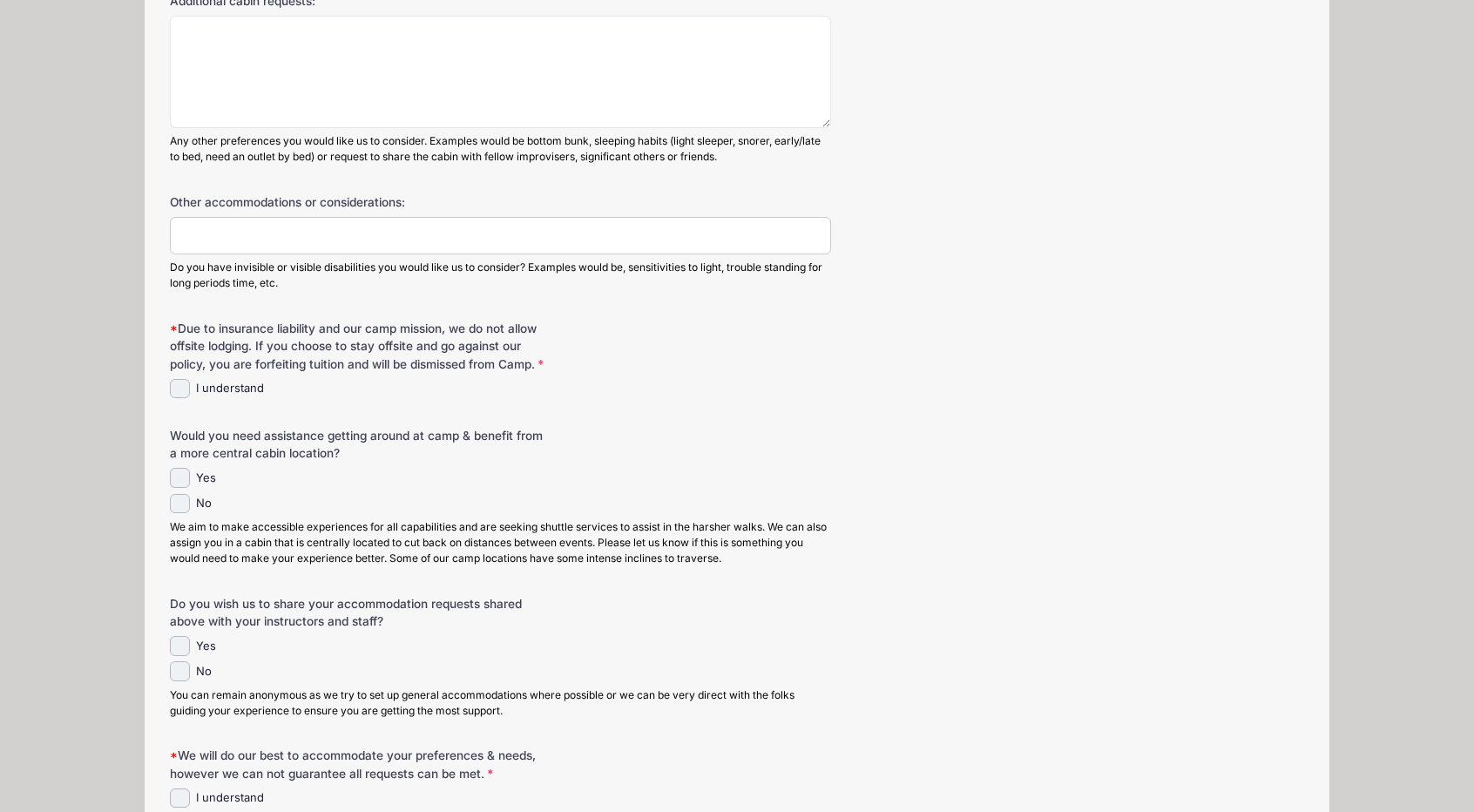
scroll to position [874, 0]
click at [183, 512] on input "No" at bounding box center [180, 502] width 20 height 20
checkbox input "true"
click at [408, 508] on div "No" at bounding box center [500, 502] width 662 height 20
click at [504, 654] on div "Yes" at bounding box center [500, 644] width 662 height 20
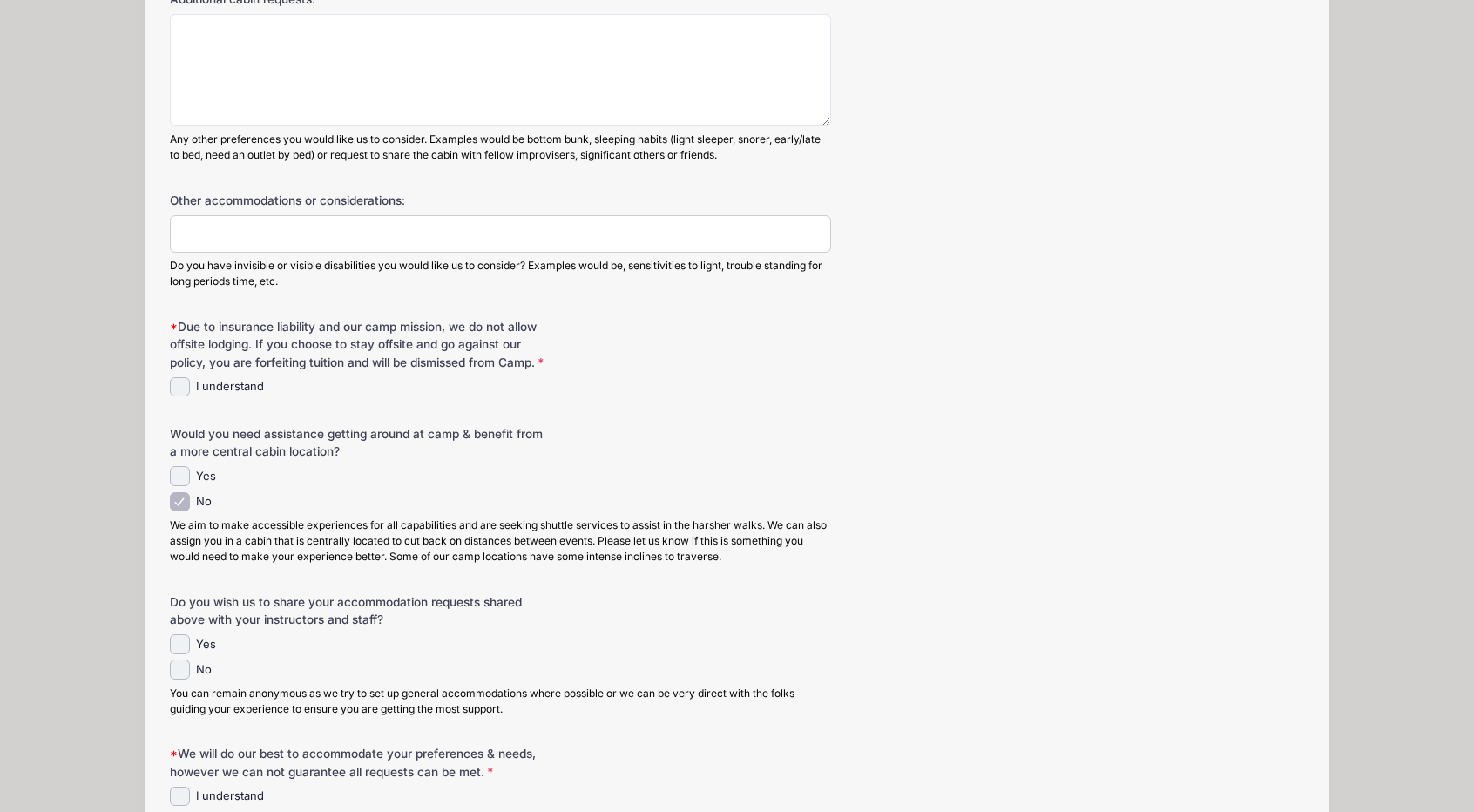
click at [191, 680] on div "No" at bounding box center [500, 669] width 662 height 20
click at [178, 680] on input "No" at bounding box center [180, 669] width 20 height 20
click at [184, 680] on input "No" at bounding box center [180, 669] width 20 height 20
checkbox input "false"
click at [179, 396] on input "I understand" at bounding box center [180, 387] width 20 height 20
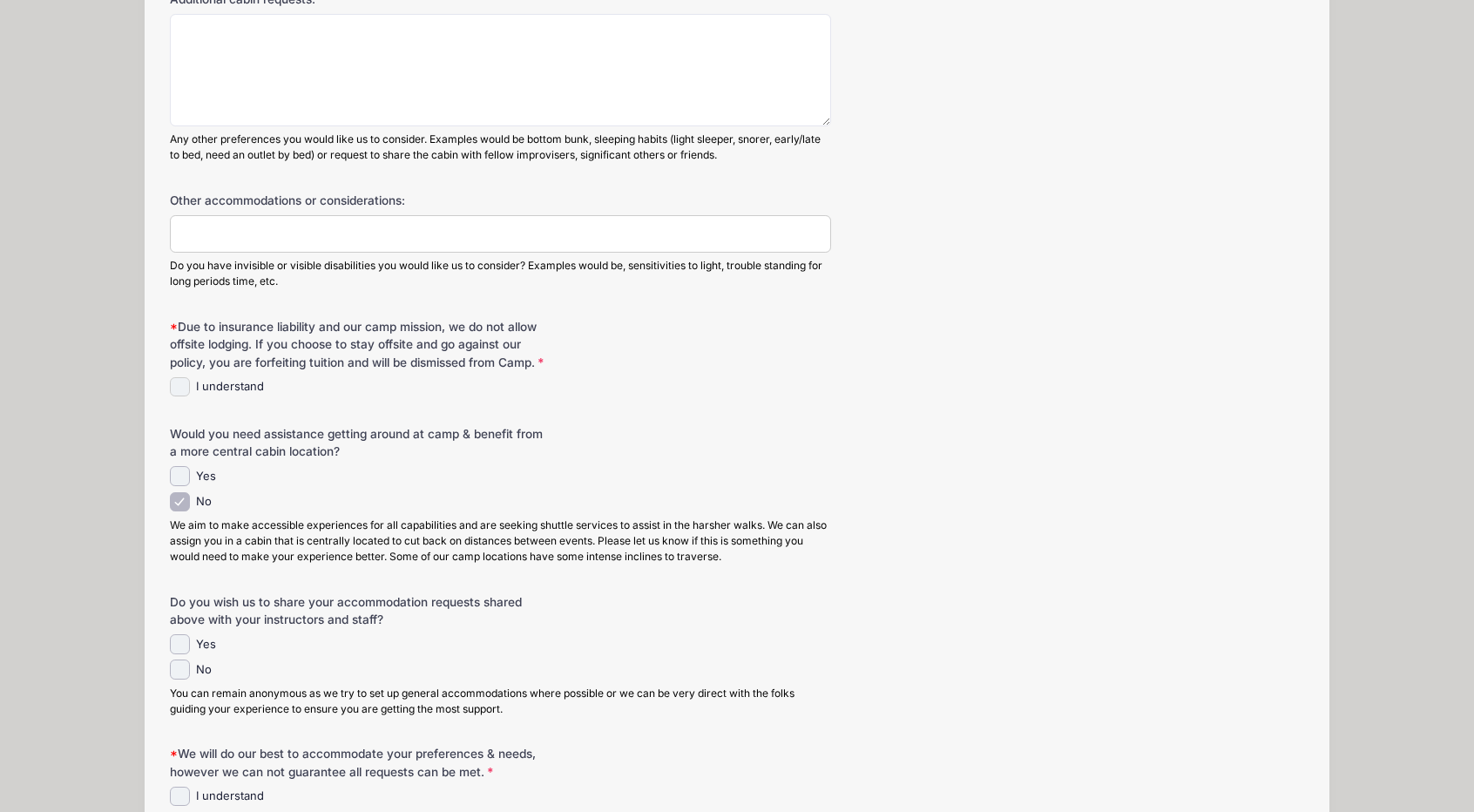
checkbox input "true"
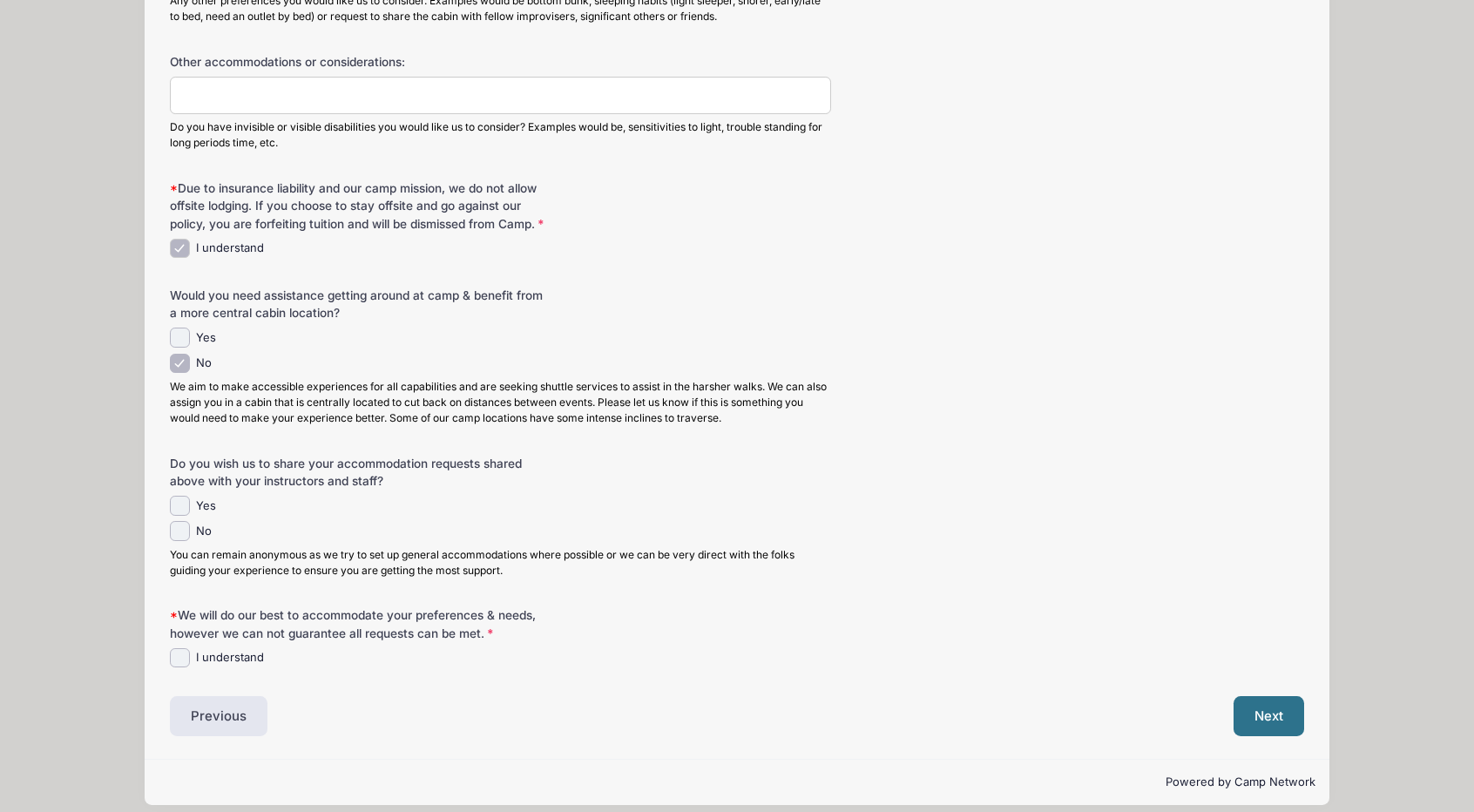
scroll to position [1017, 0]
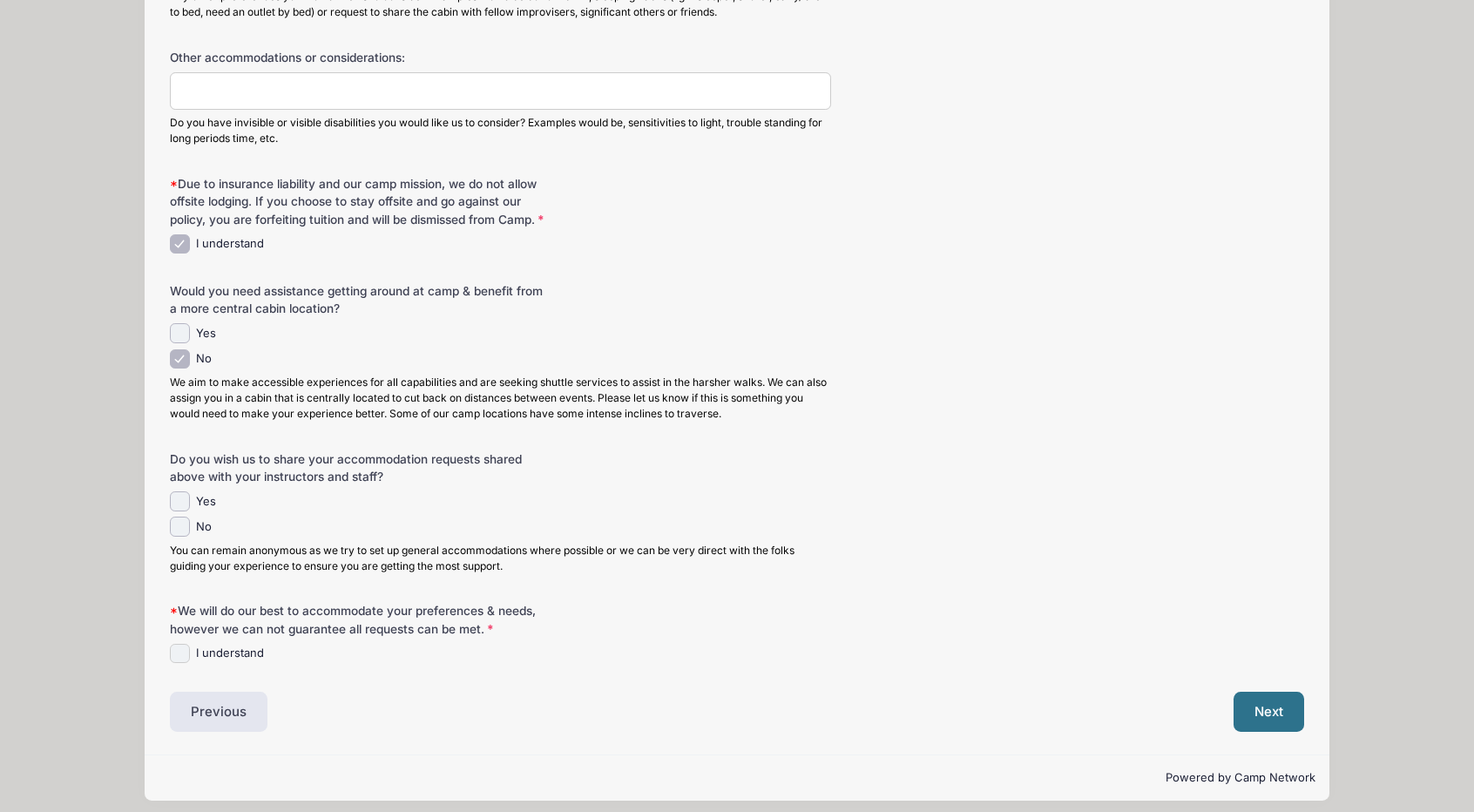
click at [188, 664] on input "I understand" at bounding box center [180, 653] width 20 height 20
checkbox input "true"
click at [1261, 722] on button "Next" at bounding box center [1269, 711] width 71 height 40
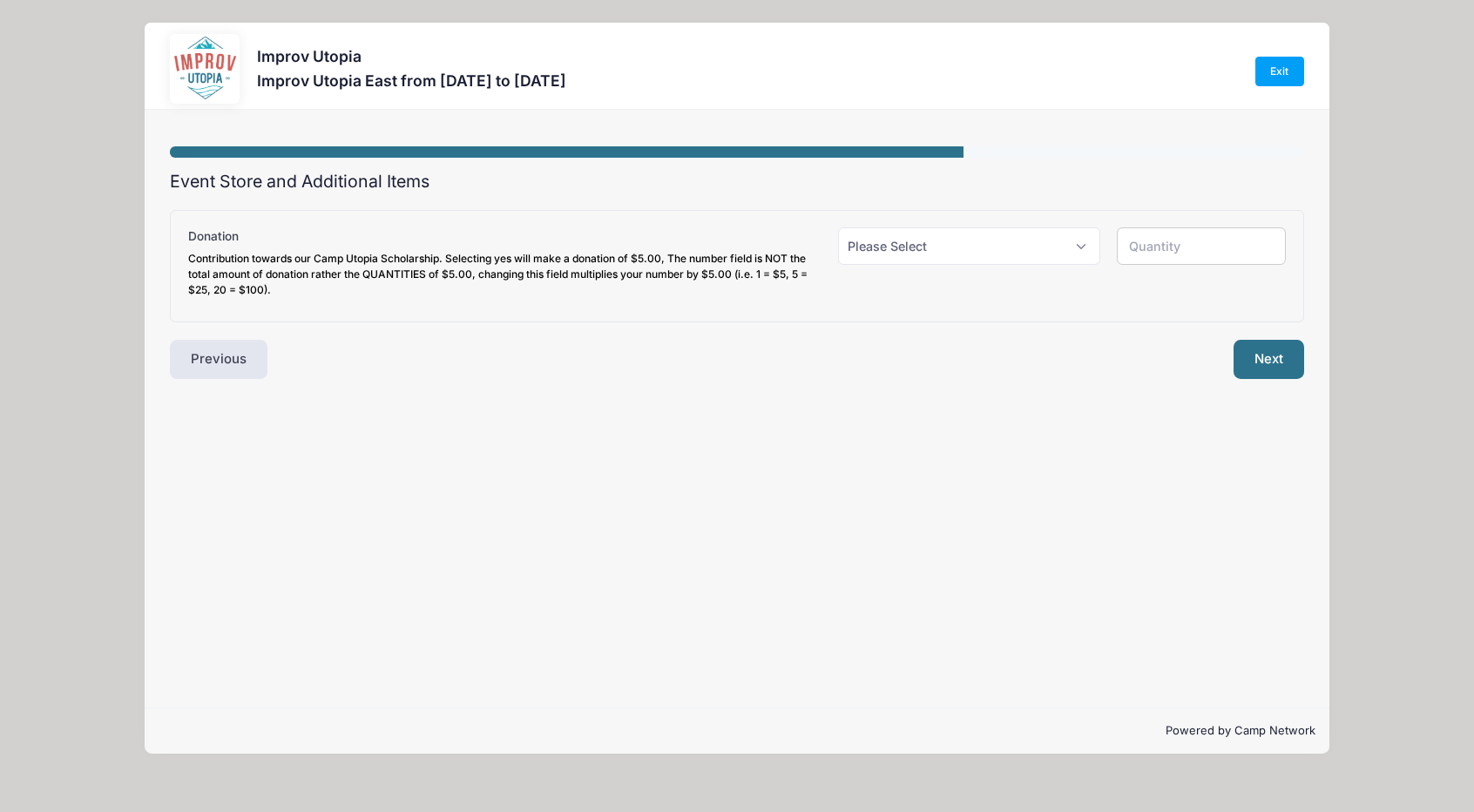
scroll to position [0, 0]
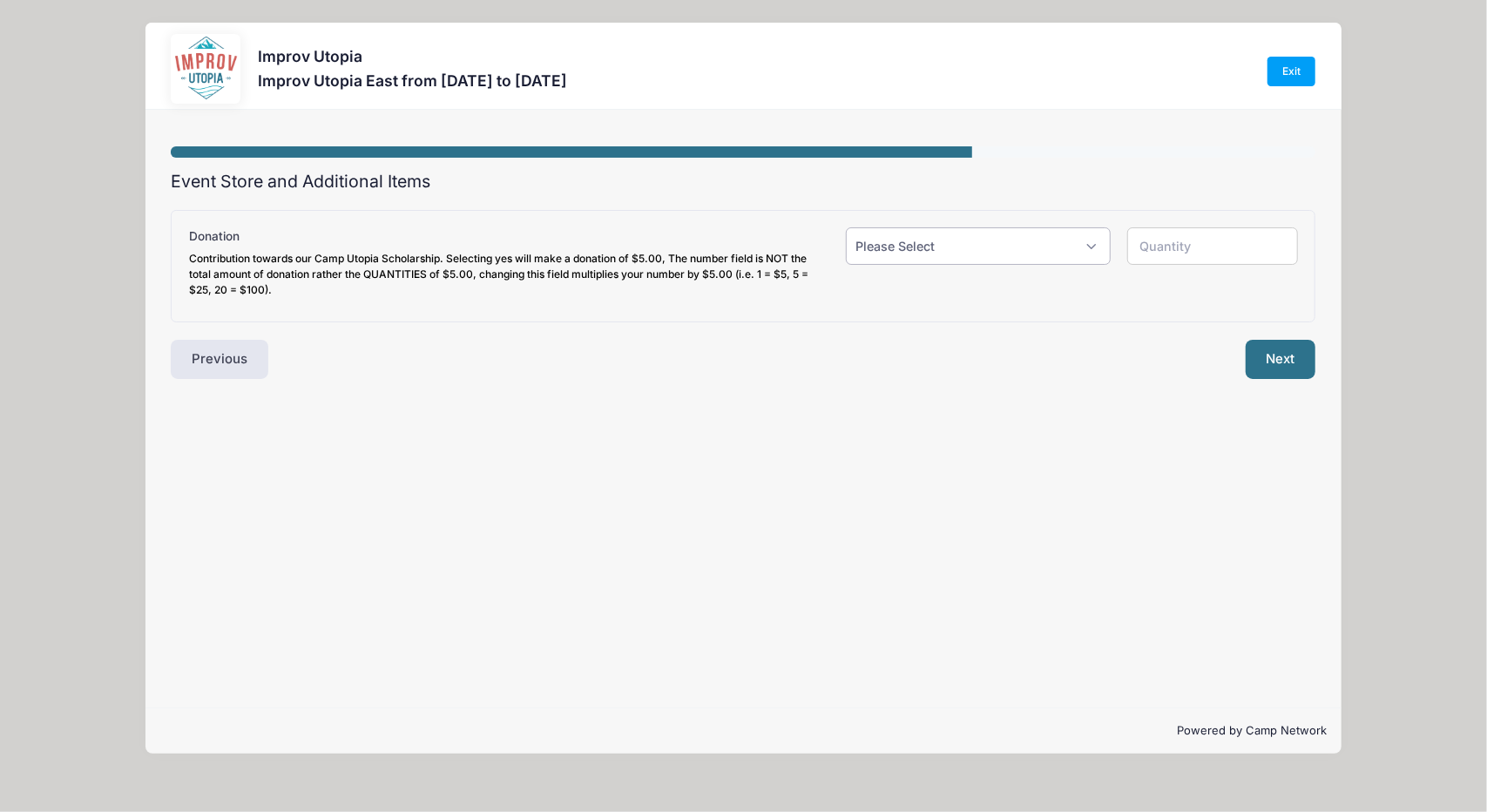
click at [967, 239] on select "Please Select Yes (+$5.00) No" at bounding box center [978, 246] width 265 height 38
select select "1"
click at [846, 228] on select "Please Select Yes (+$5.00) No" at bounding box center [978, 246] width 265 height 38
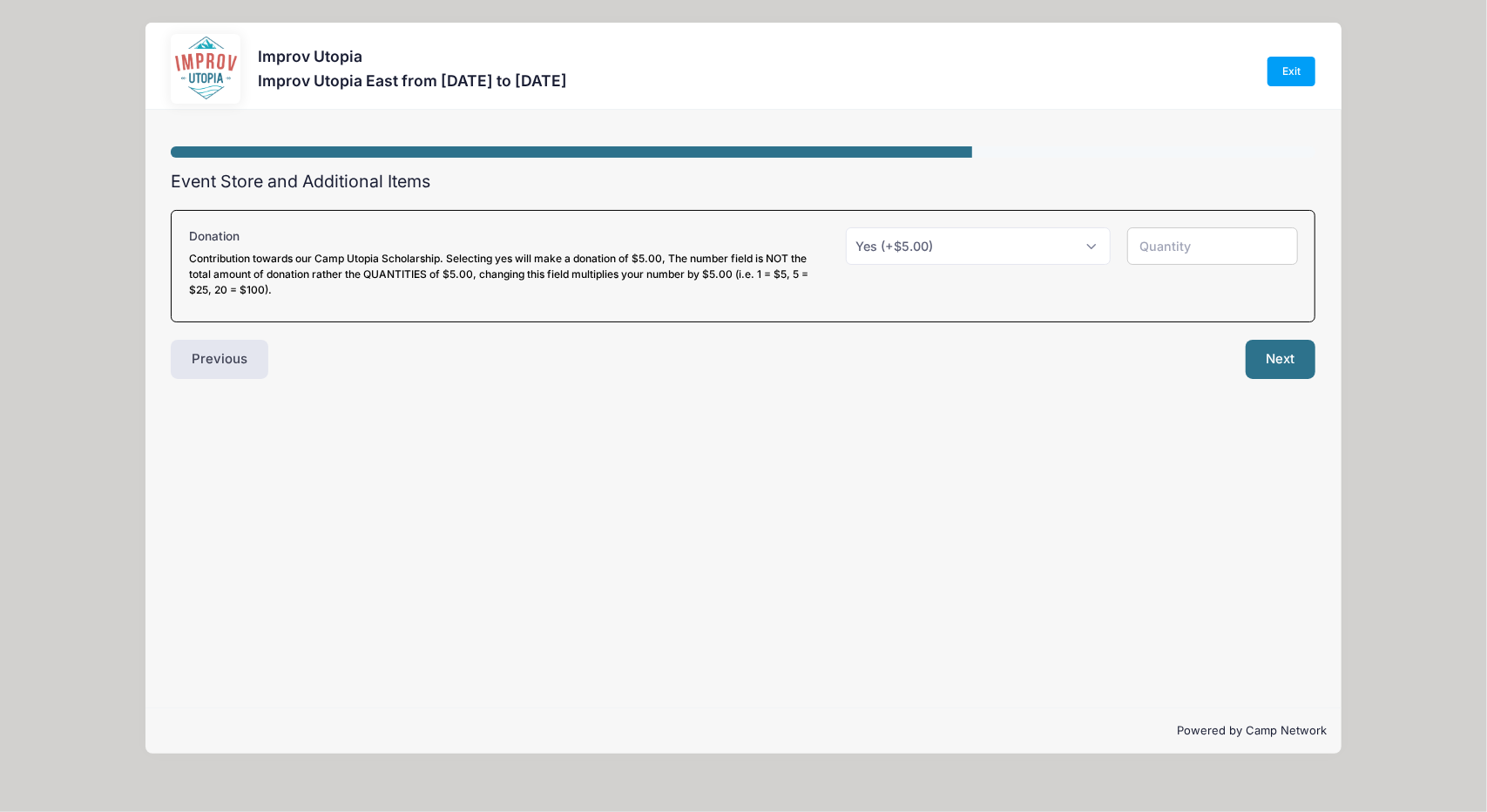
click at [1169, 246] on input "number" at bounding box center [1213, 246] width 171 height 38
type input "1"
click at [1279, 241] on input "1" at bounding box center [1213, 246] width 171 height 38
click at [1000, 369] on div "Next" at bounding box center [1033, 360] width 581 height 40
click at [1278, 362] on button "Next" at bounding box center [1281, 360] width 71 height 40
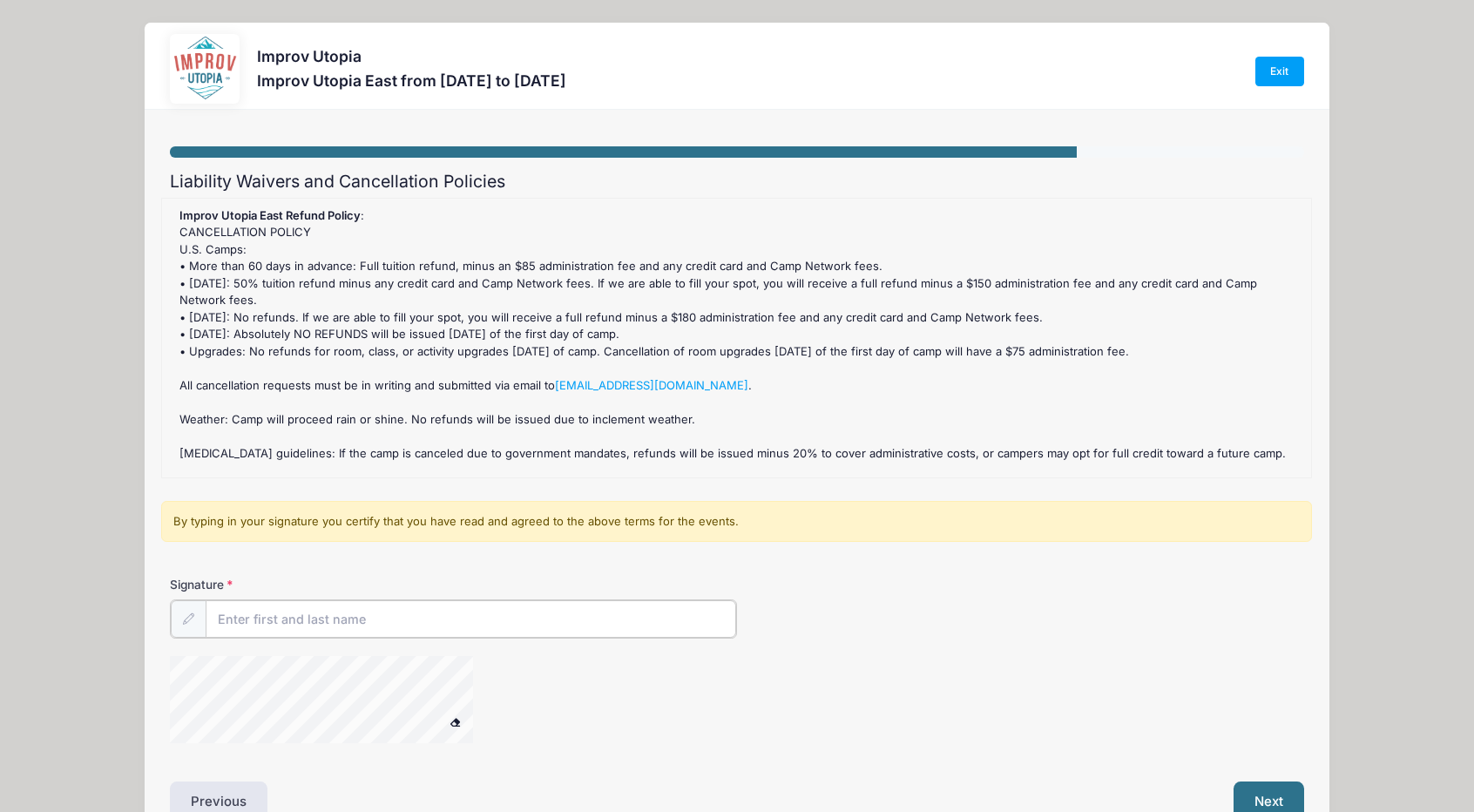
click at [531, 622] on input "Signature" at bounding box center [471, 618] width 531 height 38
click at [188, 618] on icon at bounding box center [188, 618] width 11 height 11
click at [332, 620] on input "benjamincheung" at bounding box center [471, 618] width 531 height 38
drag, startPoint x: 332, startPoint y: 620, endPoint x: 180, endPoint y: 621, distance: 152.0
click at [180, 621] on div "benjamincheung" at bounding box center [453, 618] width 567 height 39
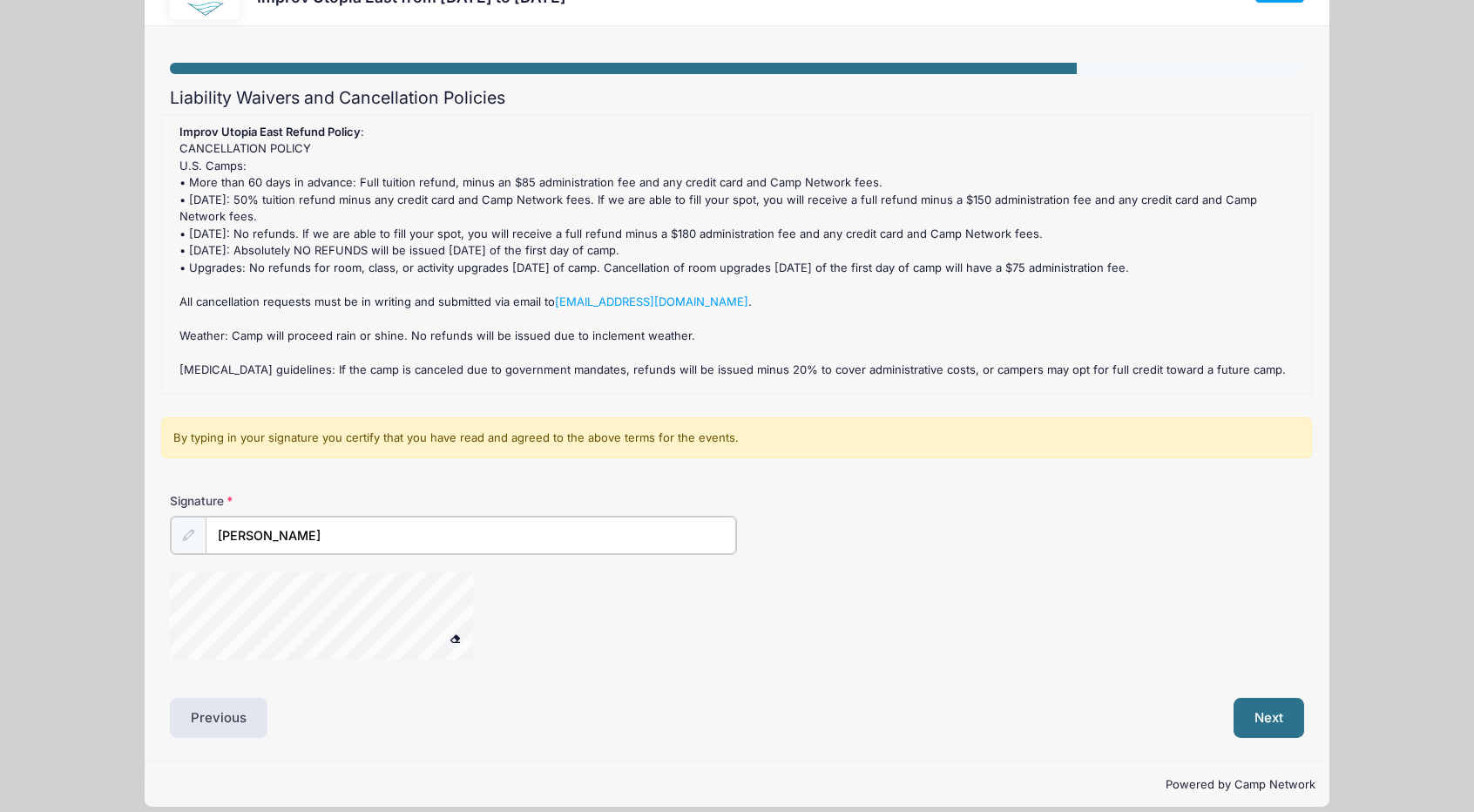
scroll to position [97, 0]
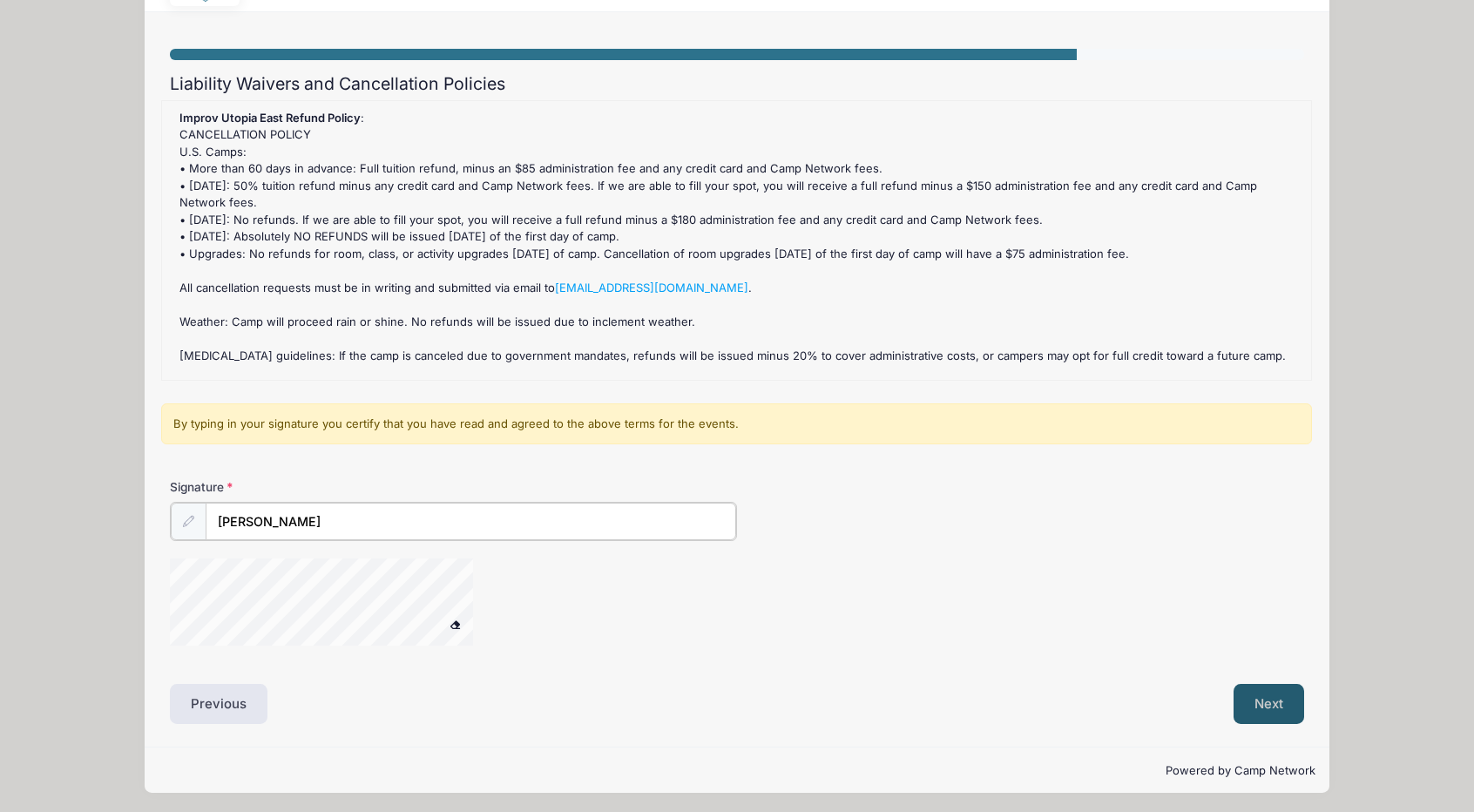
type input "Benjamin Cheung"
click at [1264, 696] on button "Next" at bounding box center [1269, 703] width 71 height 40
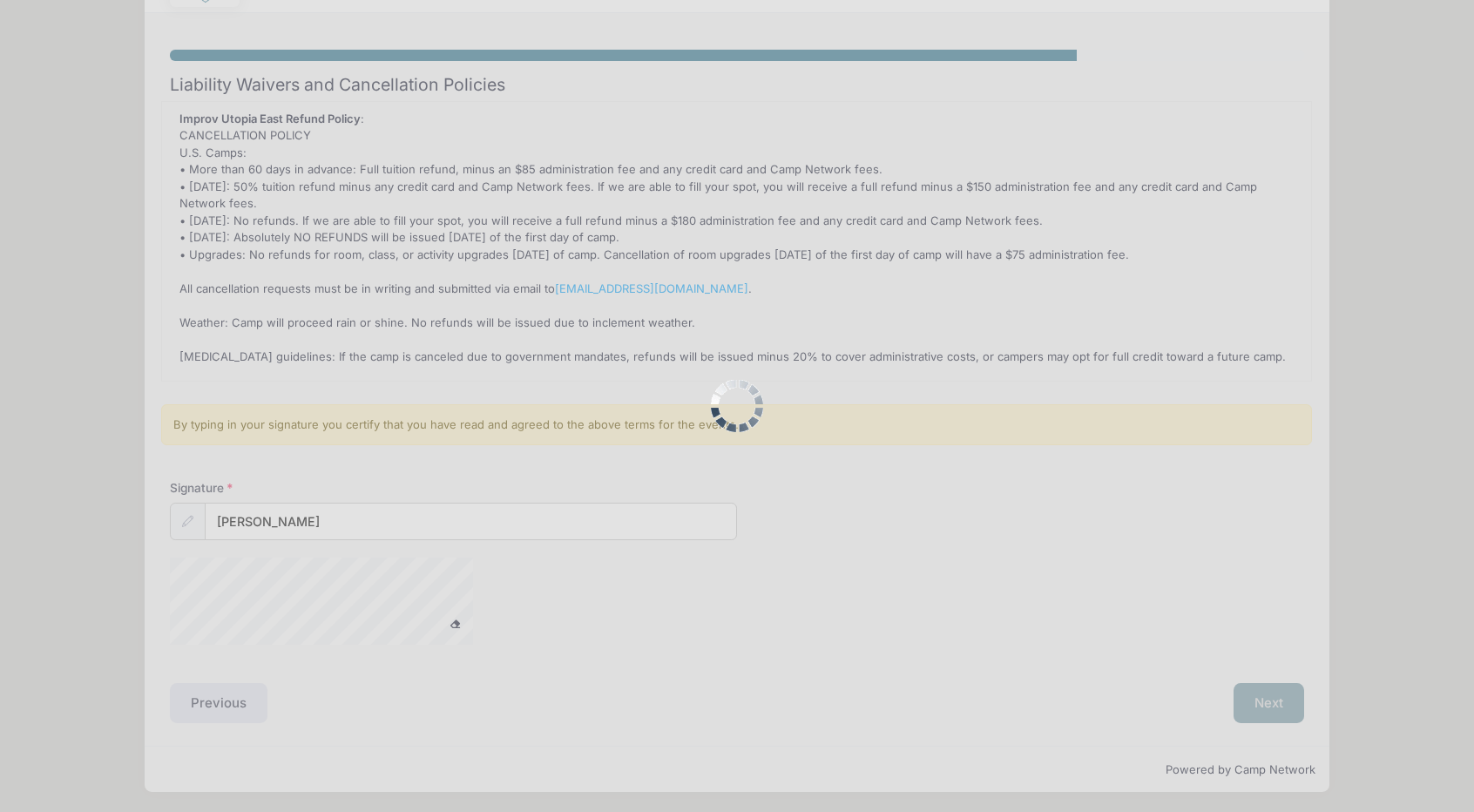
scroll to position [0, 0]
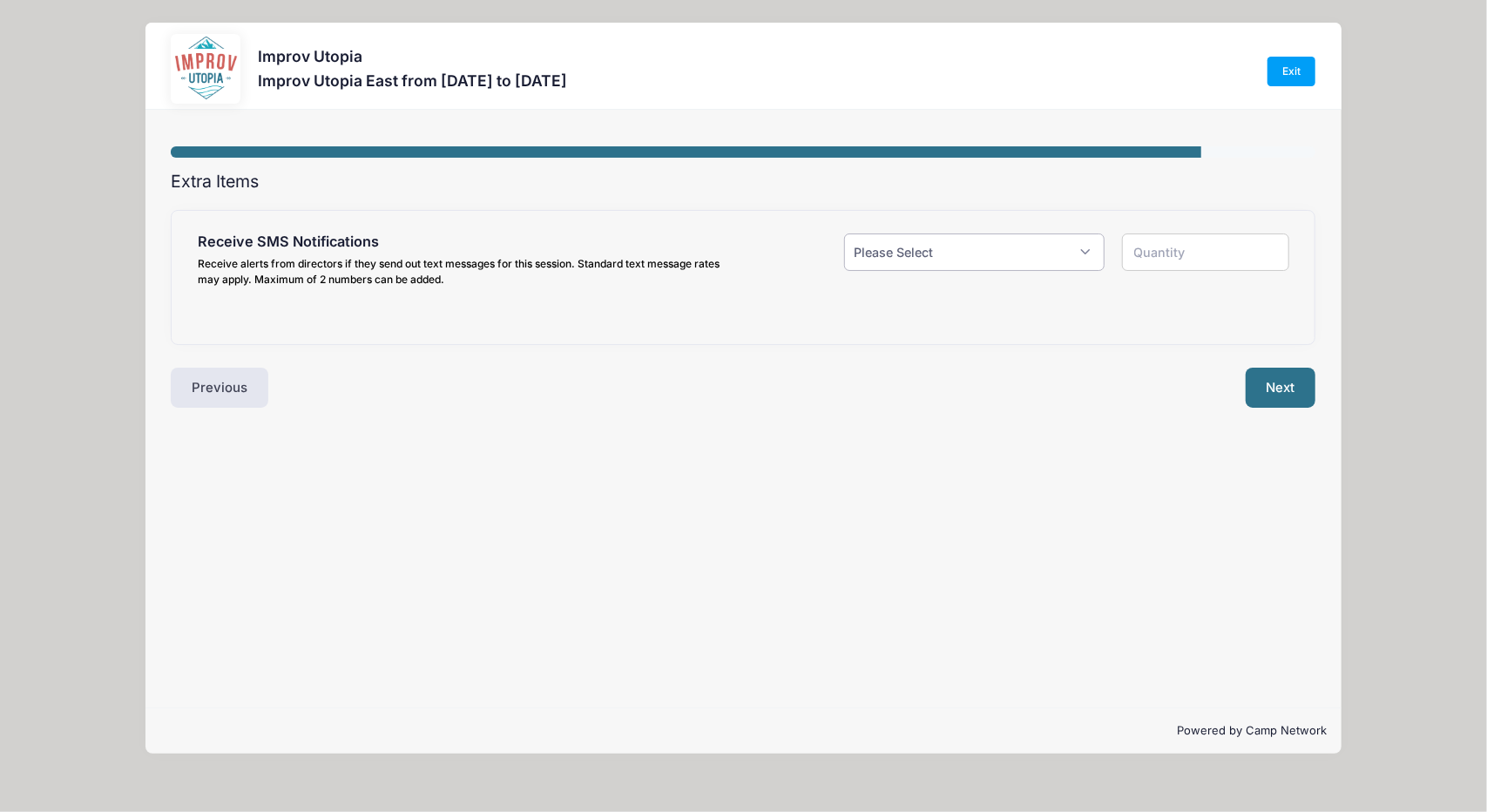
click at [924, 248] on select "Please Select Yes ($0.00) No" at bounding box center [974, 251] width 260 height 38
select select "1"
click at [844, 233] on select "Please Select Yes ($0.00) No" at bounding box center [974, 251] width 260 height 38
type input "1"
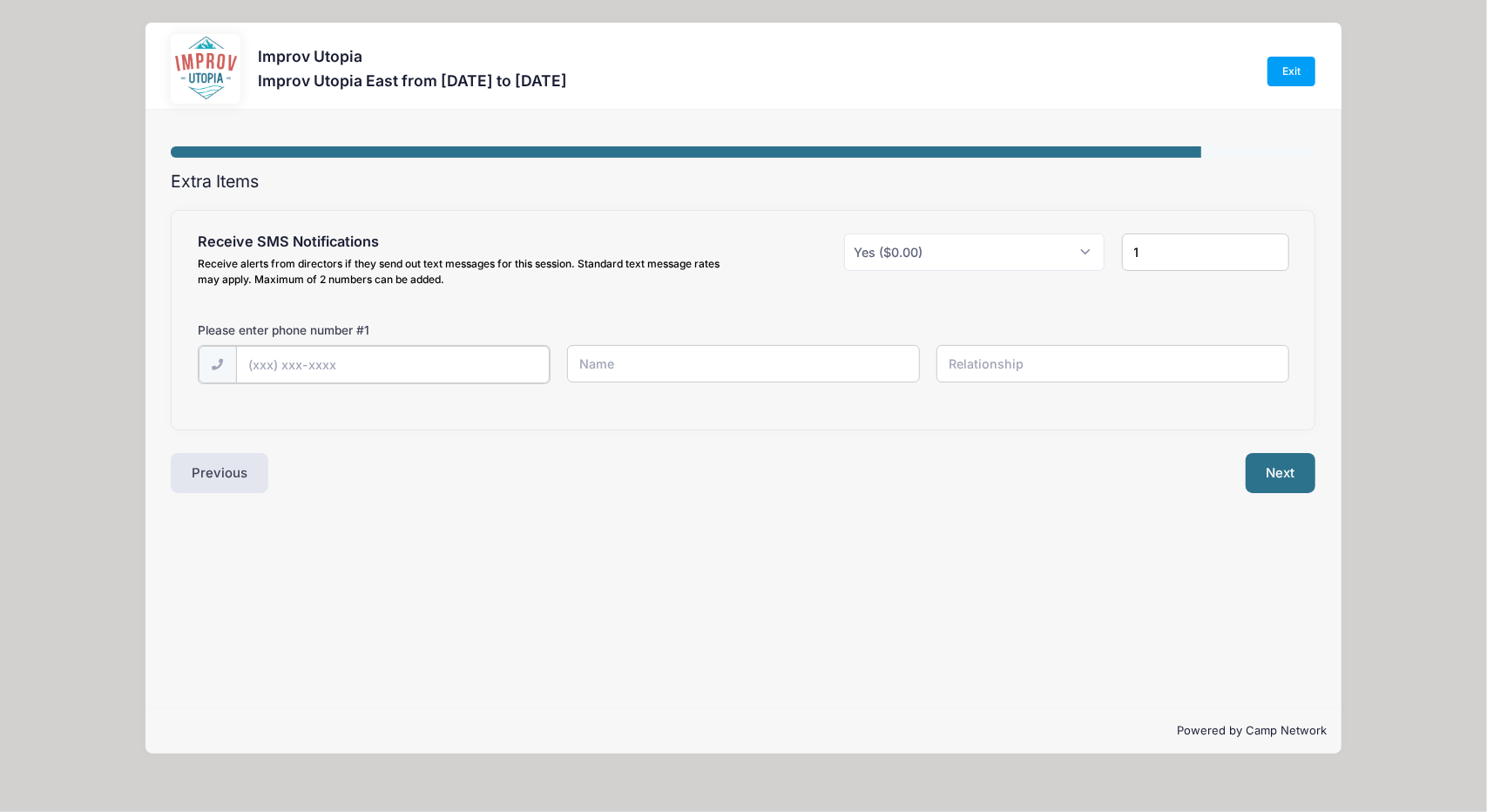
click at [0, 0] on input "text" at bounding box center [0, 0] width 0 height 0
click at [542, 472] on div "Previous" at bounding box center [453, 471] width 581 height 40
click at [0, 0] on input "(917) 887-2906" at bounding box center [0, 0] width 0 height 0
type input "(9"
click at [980, 250] on select "Please Select Yes ($0.00) No" at bounding box center [974, 251] width 260 height 38
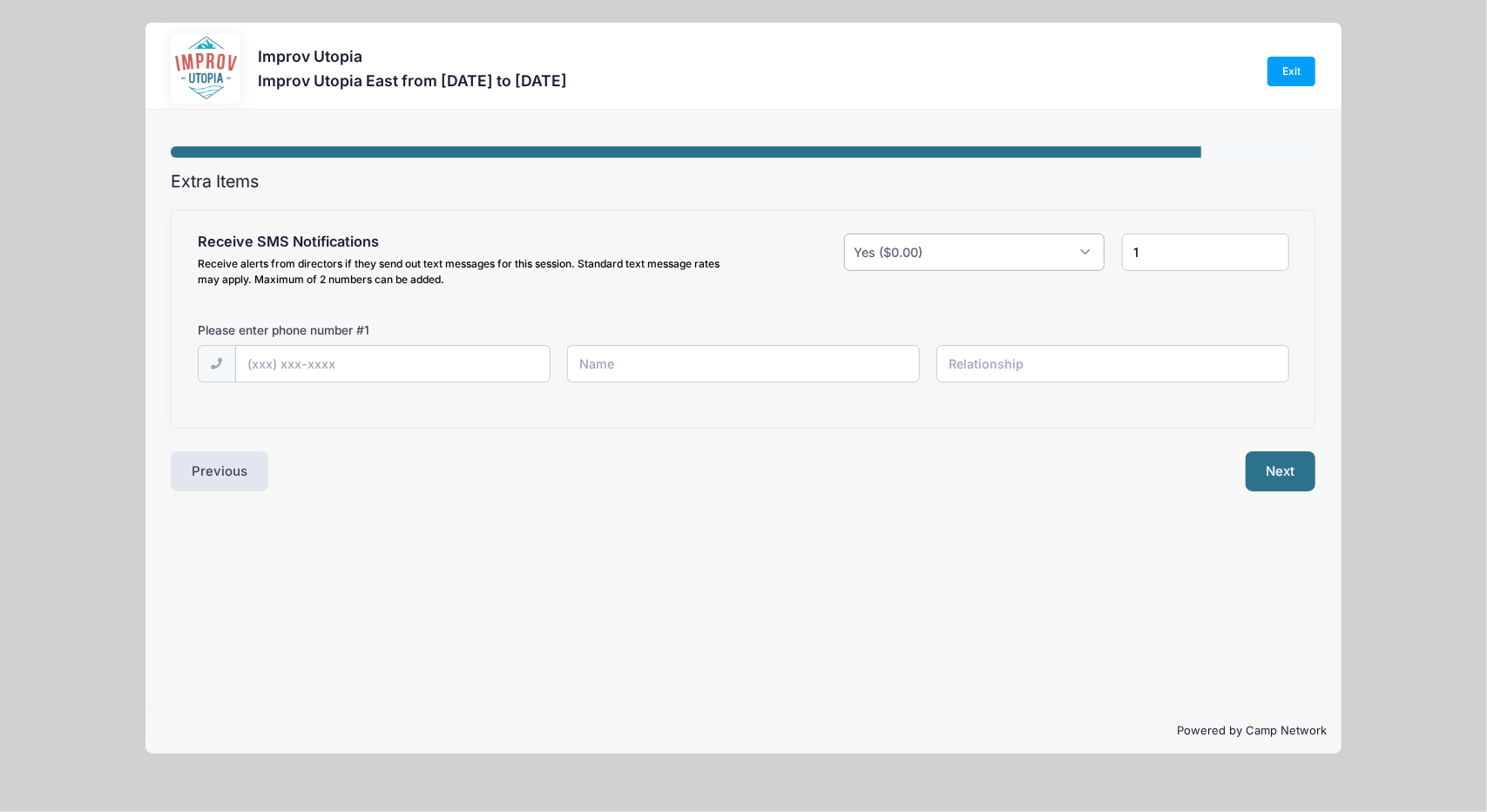
select select "0"
click at [844, 233] on select "Please Select Yes ($0.00) No" at bounding box center [974, 251] width 260 height 38
type input "0"
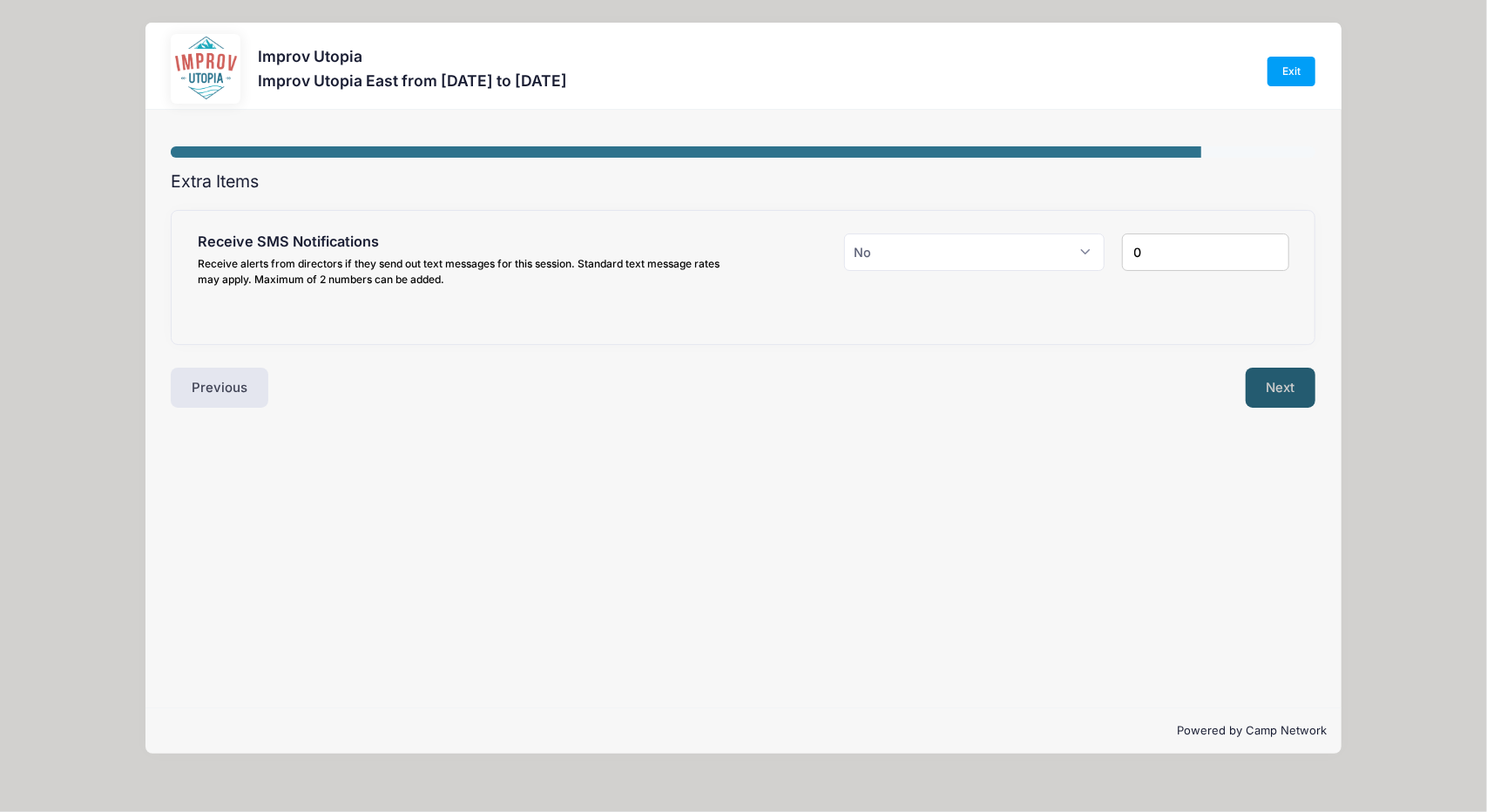
click at [1283, 378] on button "Next" at bounding box center [1281, 388] width 71 height 40
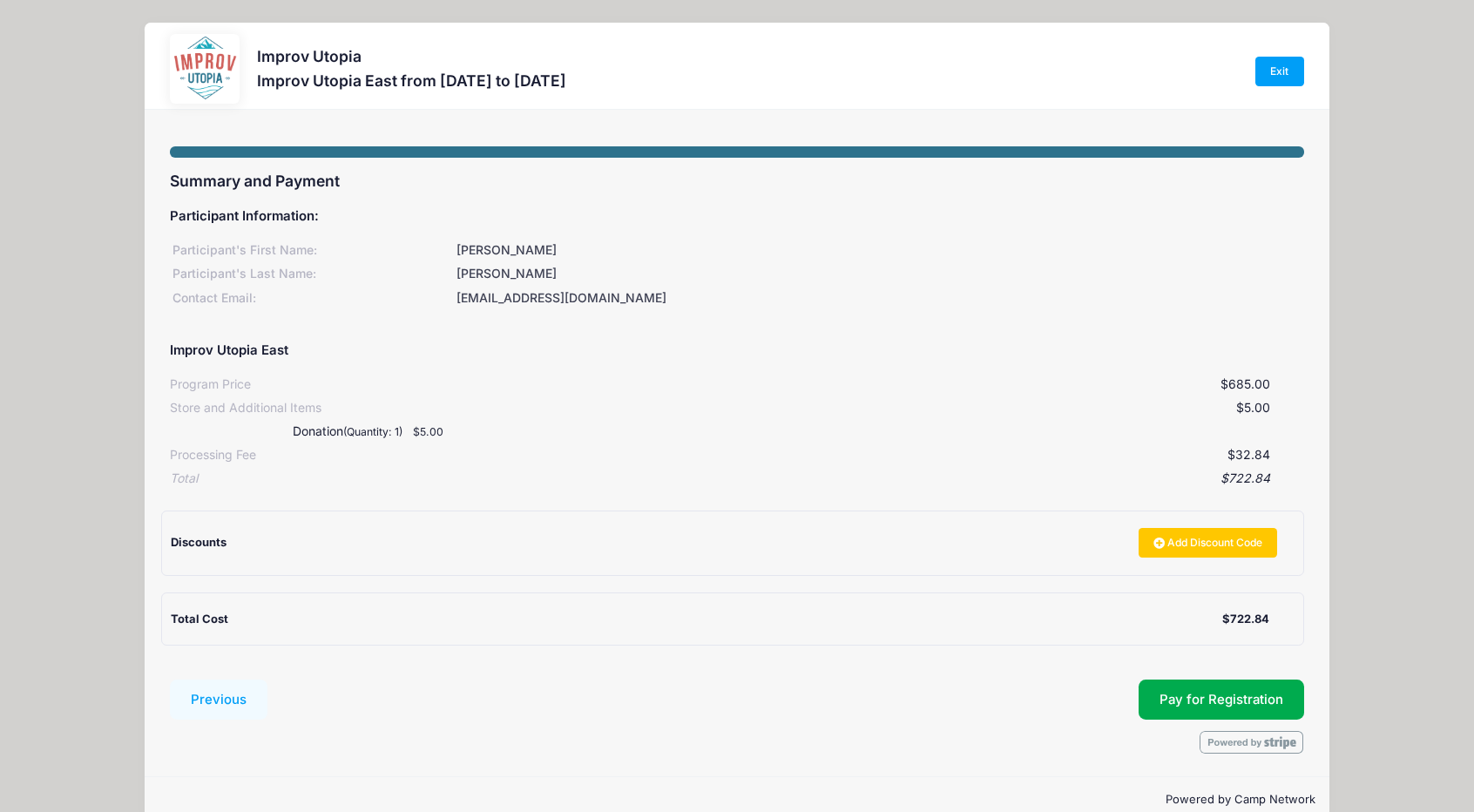
scroll to position [32, 0]
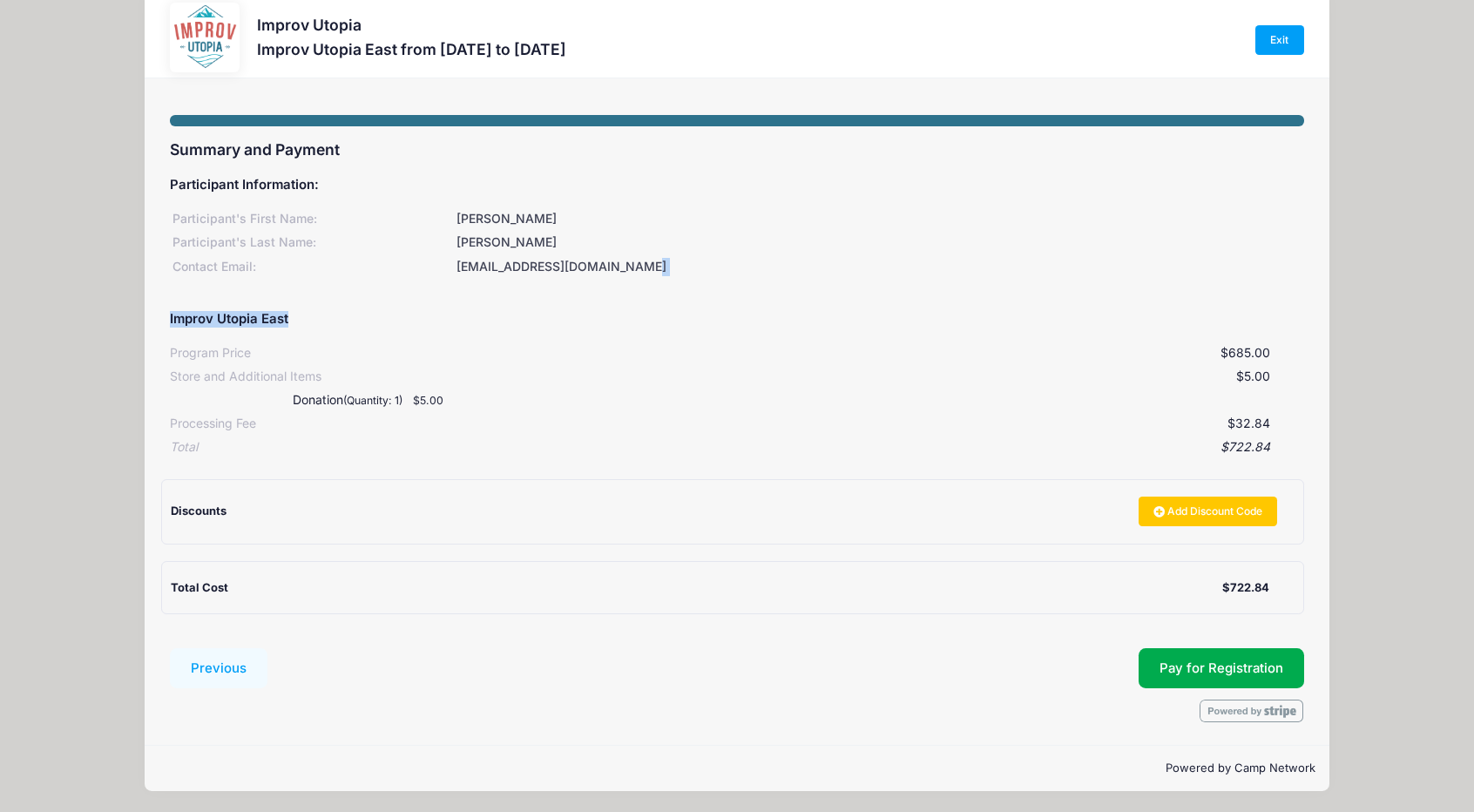
drag, startPoint x: 1472, startPoint y: 260, endPoint x: 1476, endPoint y: 301, distance: 41.2
click at [1474, 301] on html "Processing Request Please wait... Processing Request Please wait... Processing …" at bounding box center [737, 374] width 1474 height 812
click at [1113, 229] on div "Participant's First Name: benjamin Participant's Last Name: Cheung Contact Emai…" at bounding box center [737, 240] width 1135 height 72
click at [1246, 667] on span "Pay for Registration" at bounding box center [1221, 668] width 124 height 16
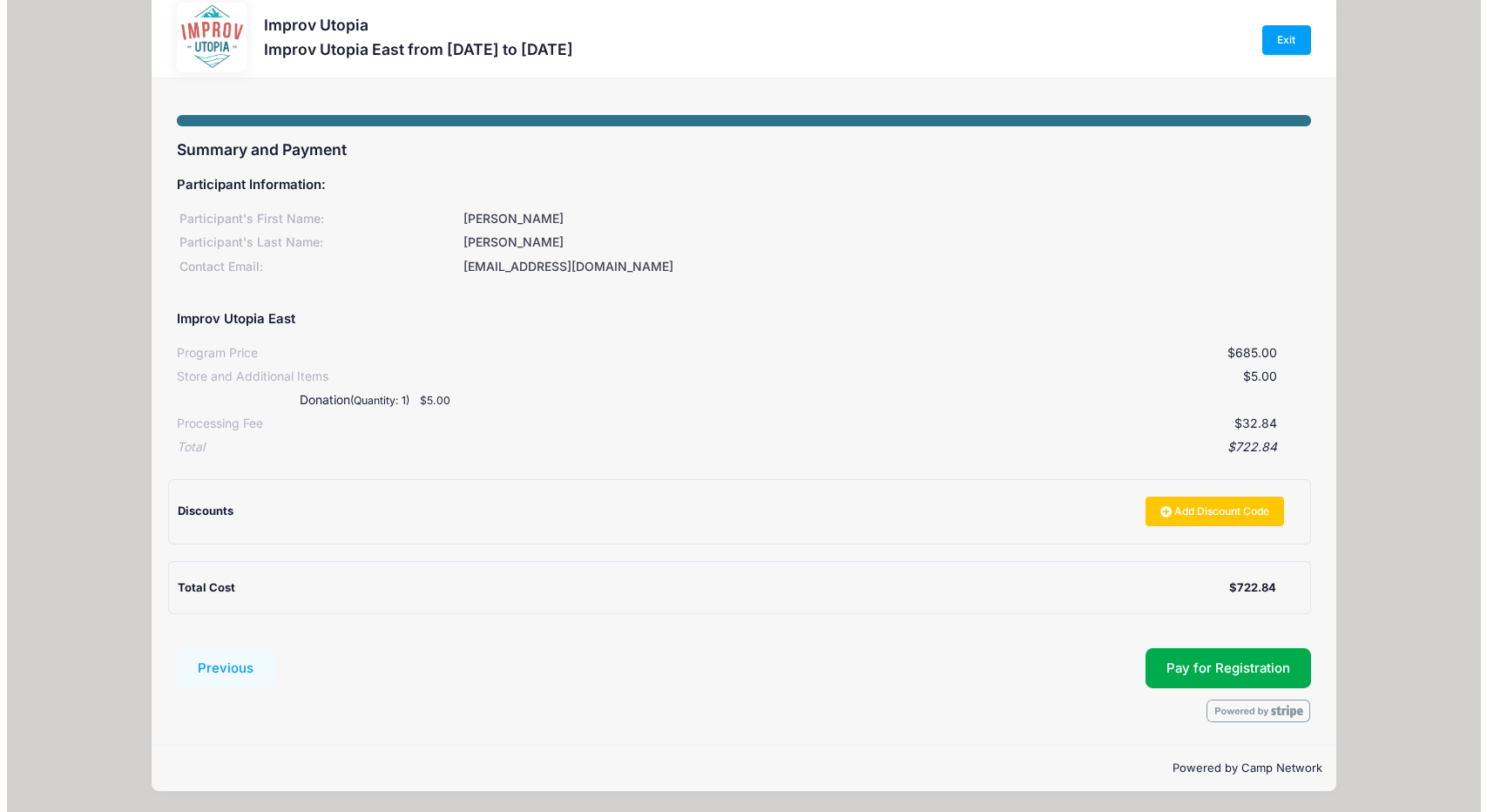
scroll to position [0, 0]
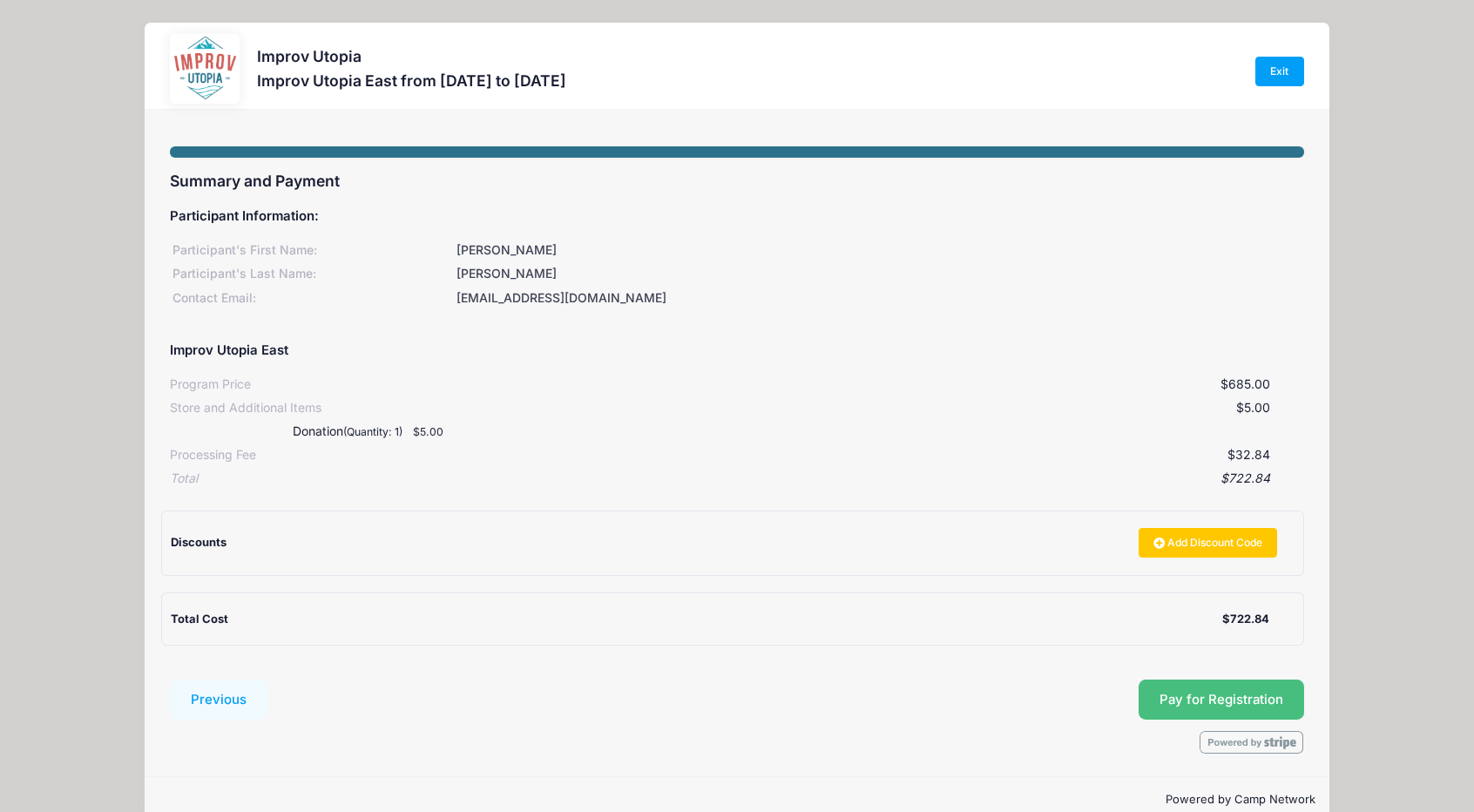
click at [1238, 694] on span "Pay for Registration" at bounding box center [1221, 699] width 124 height 16
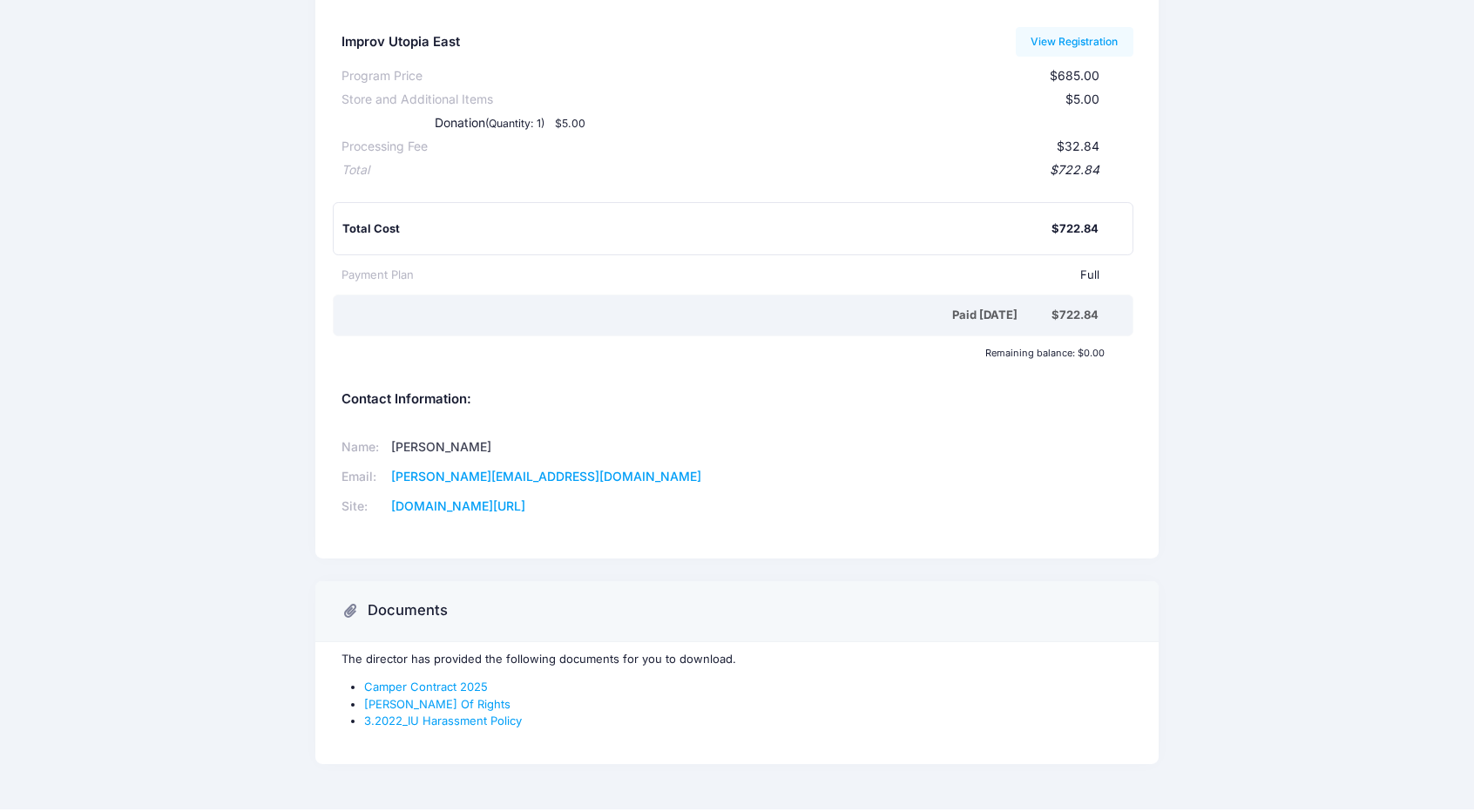
scroll to position [231, 0]
